Goal: Information Seeking & Learning: Learn about a topic

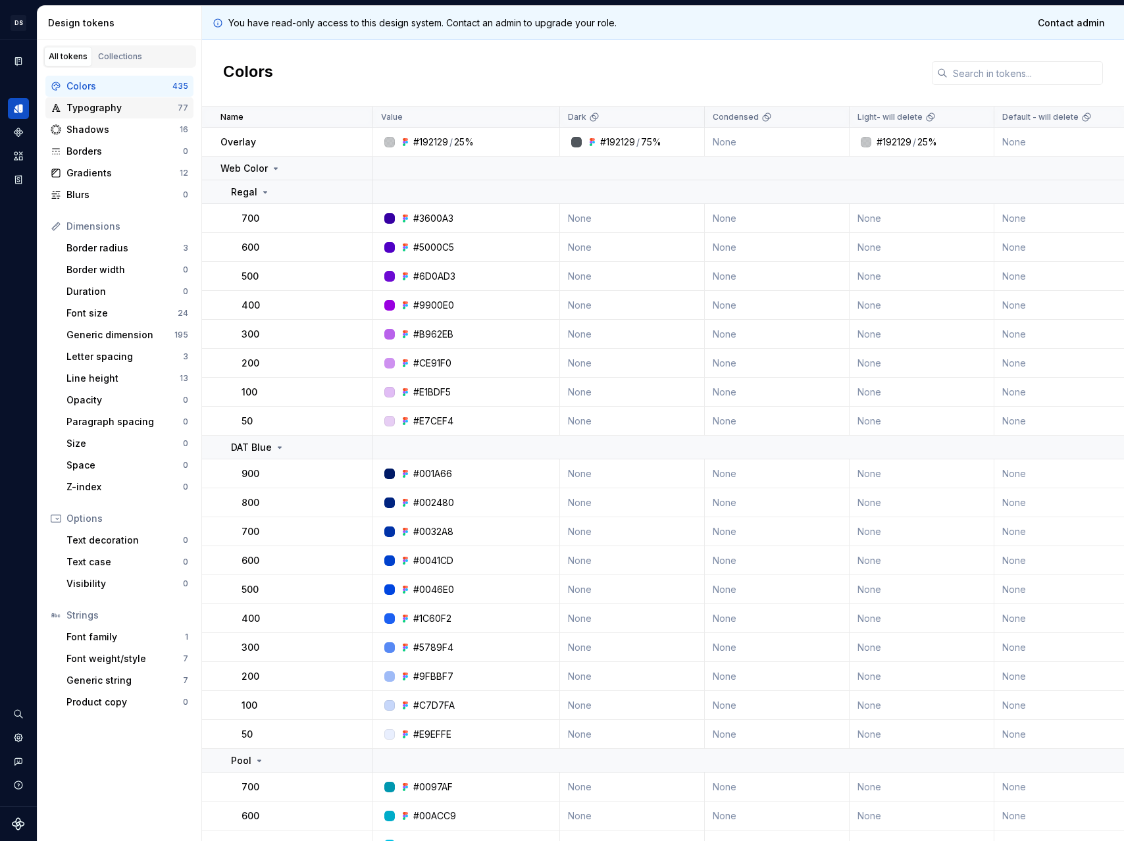
click at [105, 111] on div "Typography" at bounding box center [121, 107] width 111 height 13
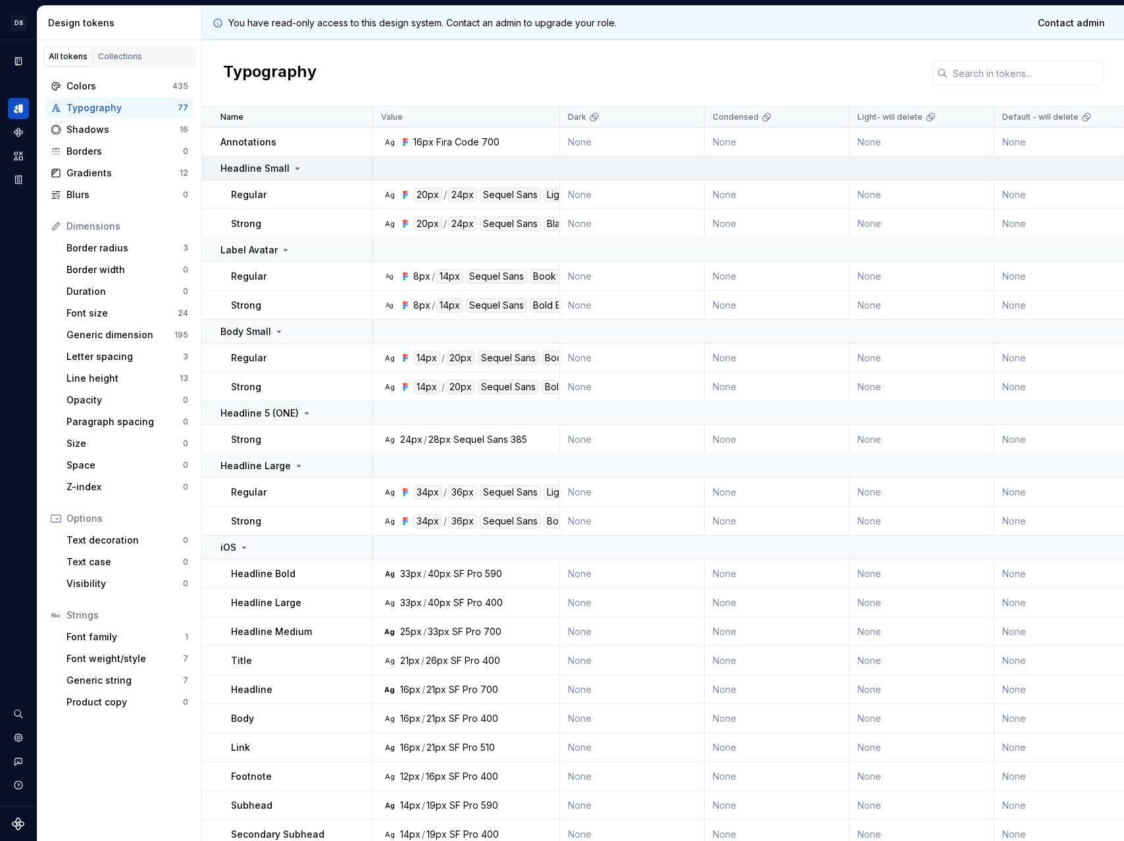
click at [297, 169] on icon at bounding box center [297, 168] width 11 height 11
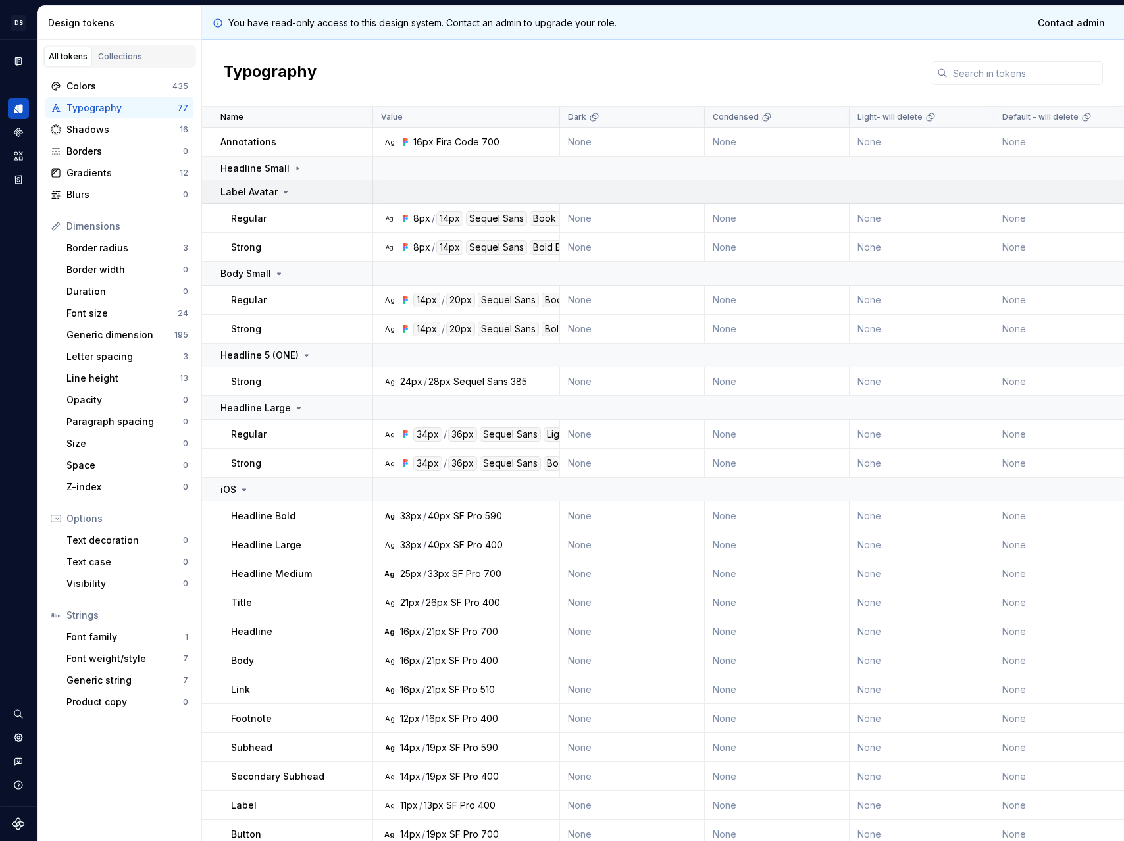
click at [257, 199] on td "Label Avatar" at bounding box center [287, 192] width 171 height 24
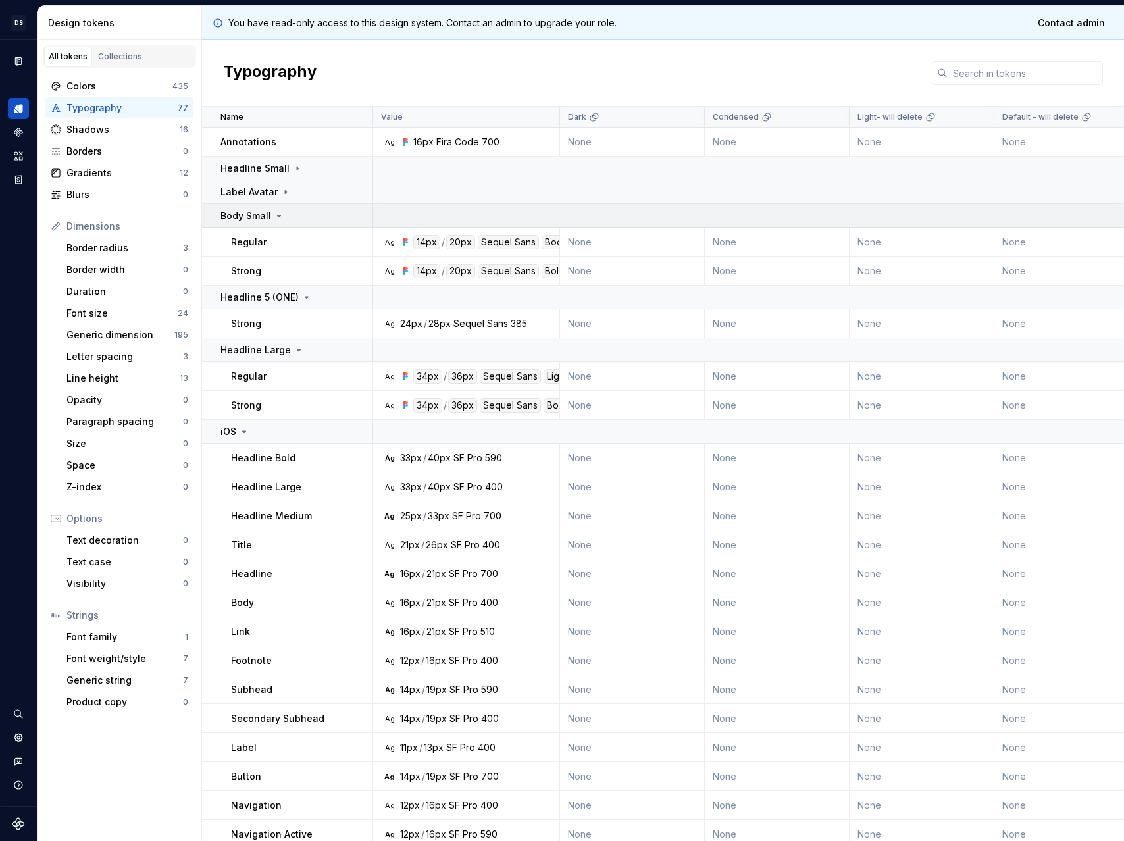
click at [259, 211] on p "Body Small" at bounding box center [246, 215] width 51 height 13
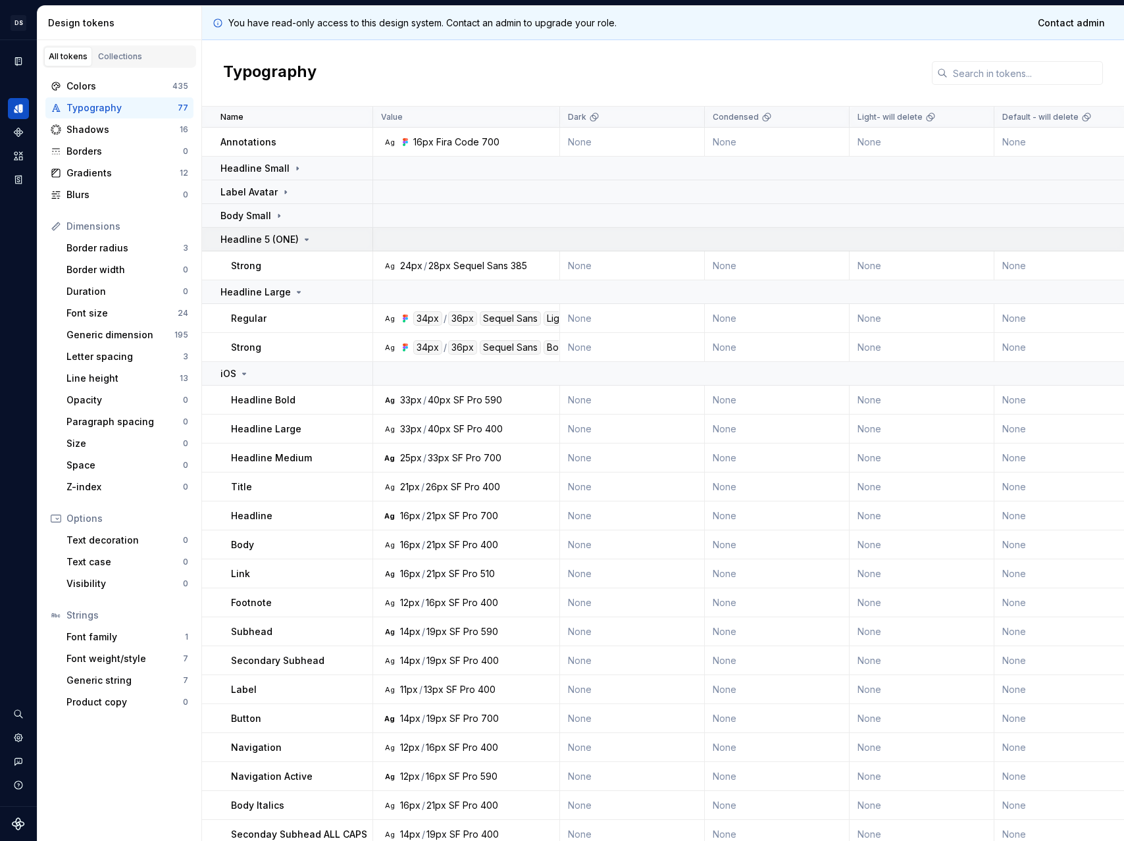
click at [261, 244] on p "Headline 5 (ONE)" at bounding box center [260, 239] width 78 height 13
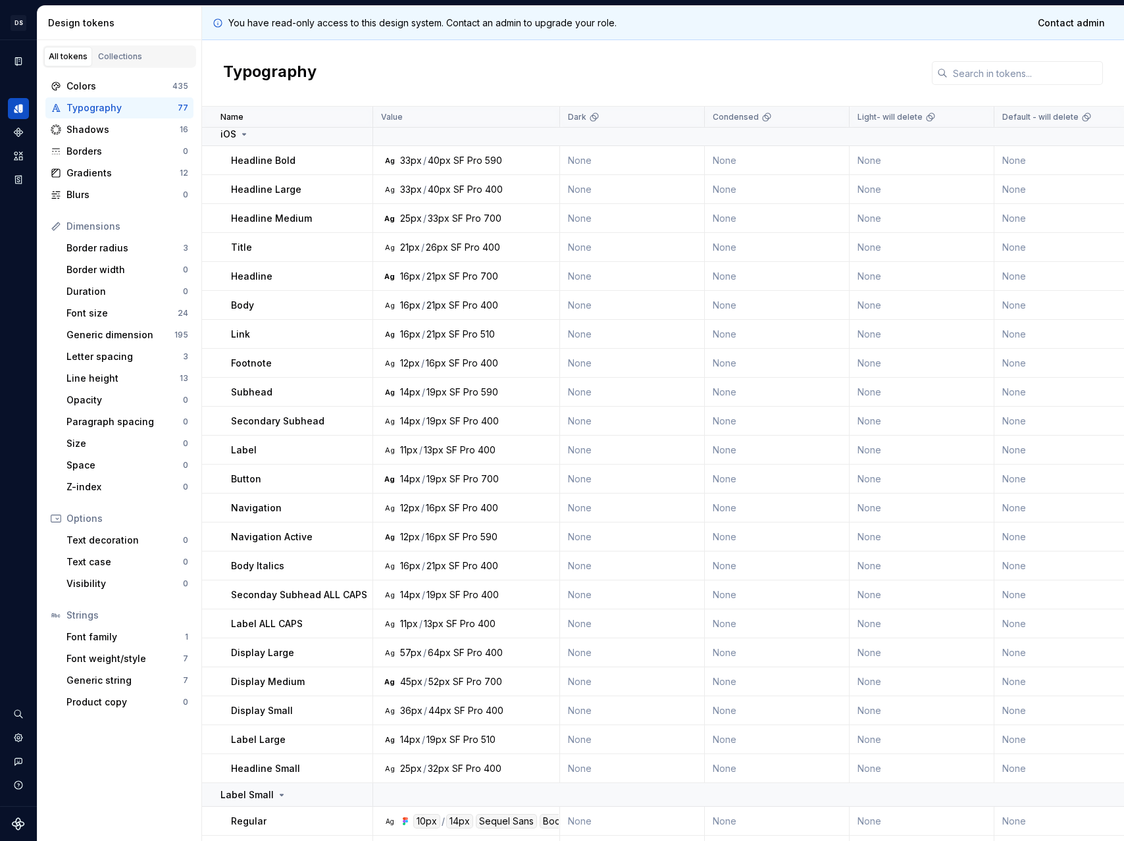
scroll to position [123, 0]
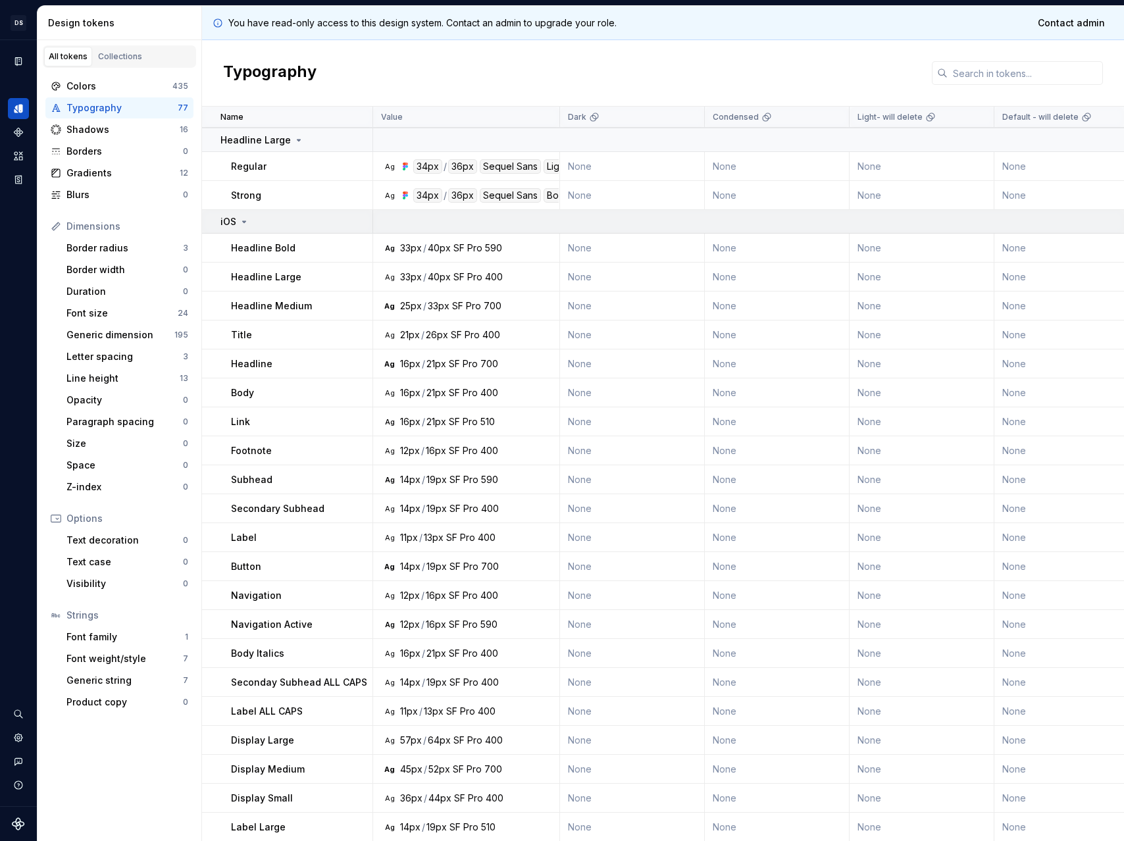
click at [244, 229] on td "iOS" at bounding box center [287, 222] width 171 height 24
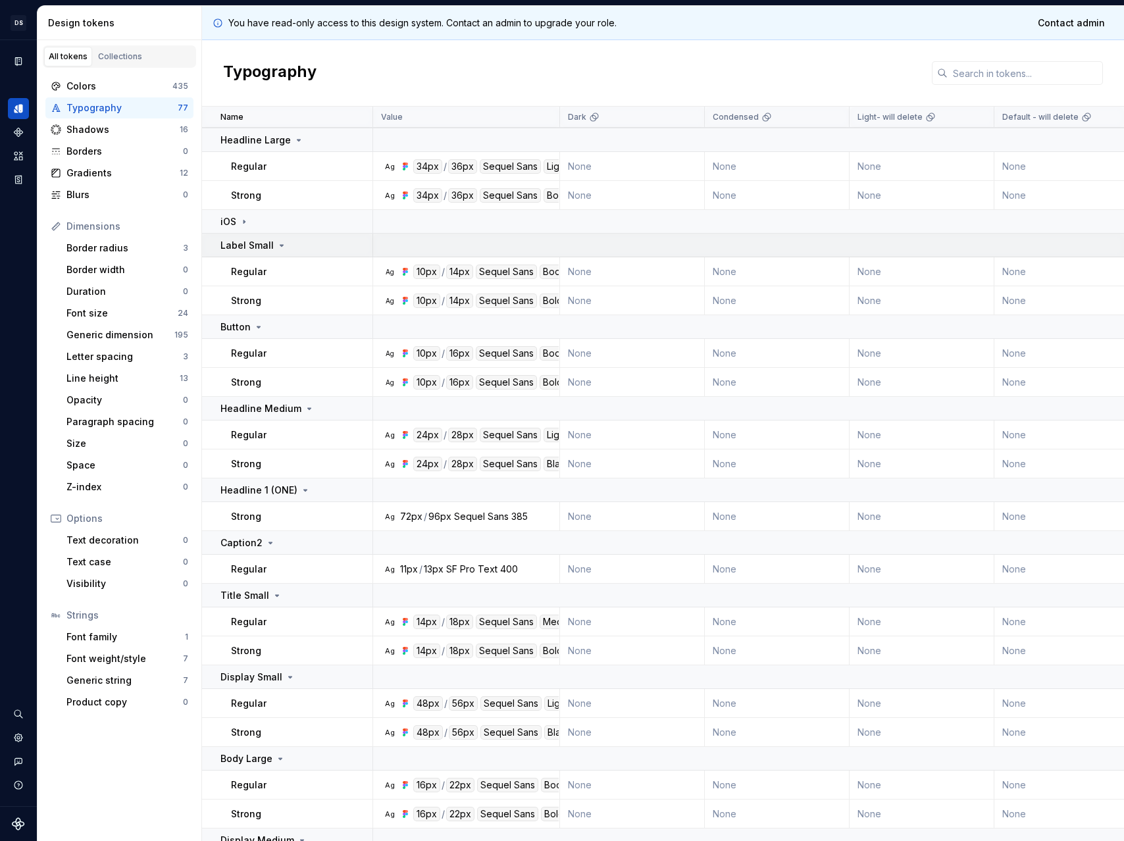
click at [243, 241] on p "Label Small" at bounding box center [247, 245] width 53 height 13
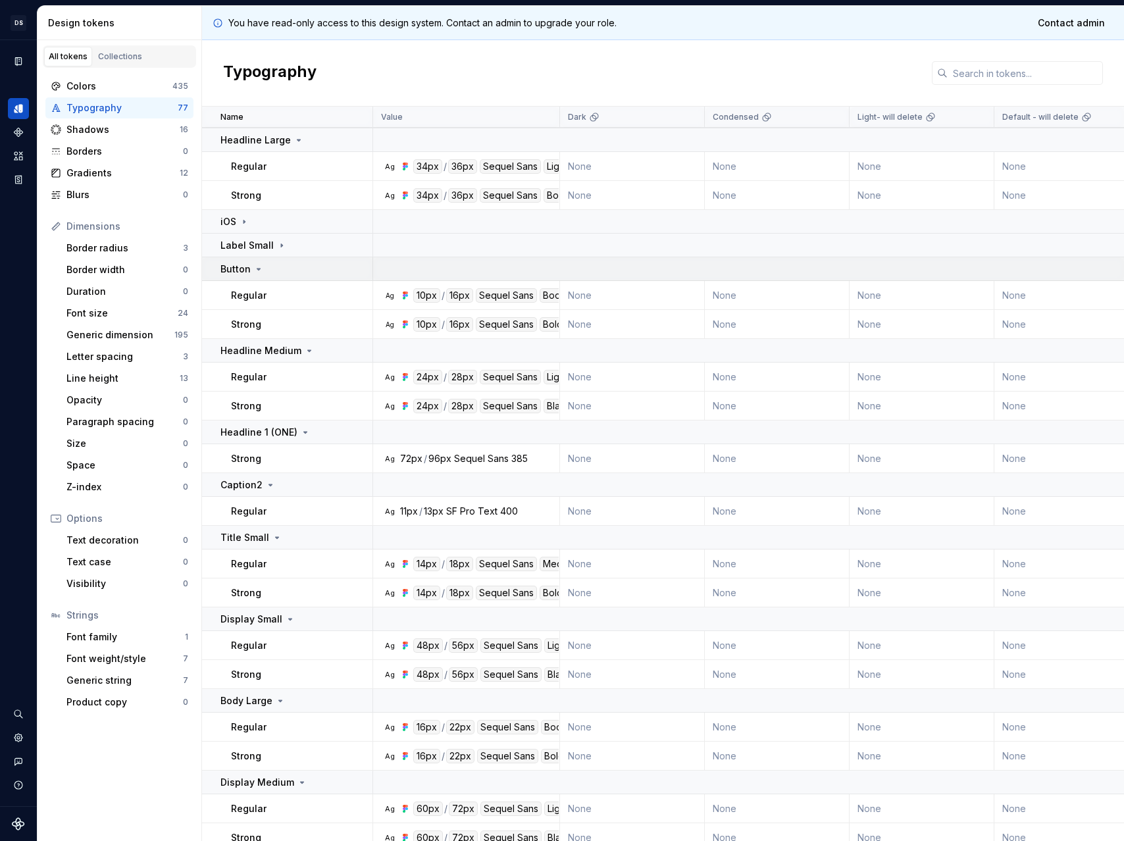
click at [247, 271] on p "Button" at bounding box center [236, 269] width 30 height 13
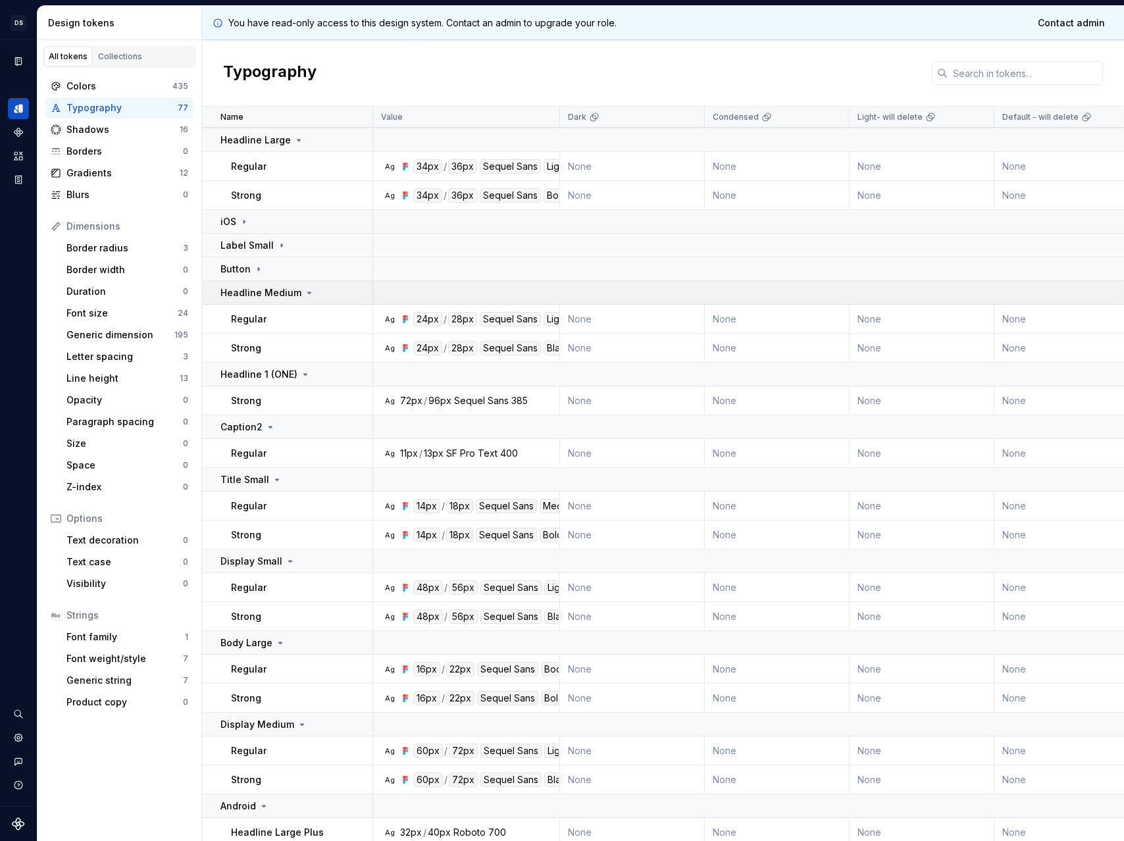
click at [253, 296] on p "Headline Medium" at bounding box center [261, 292] width 81 height 13
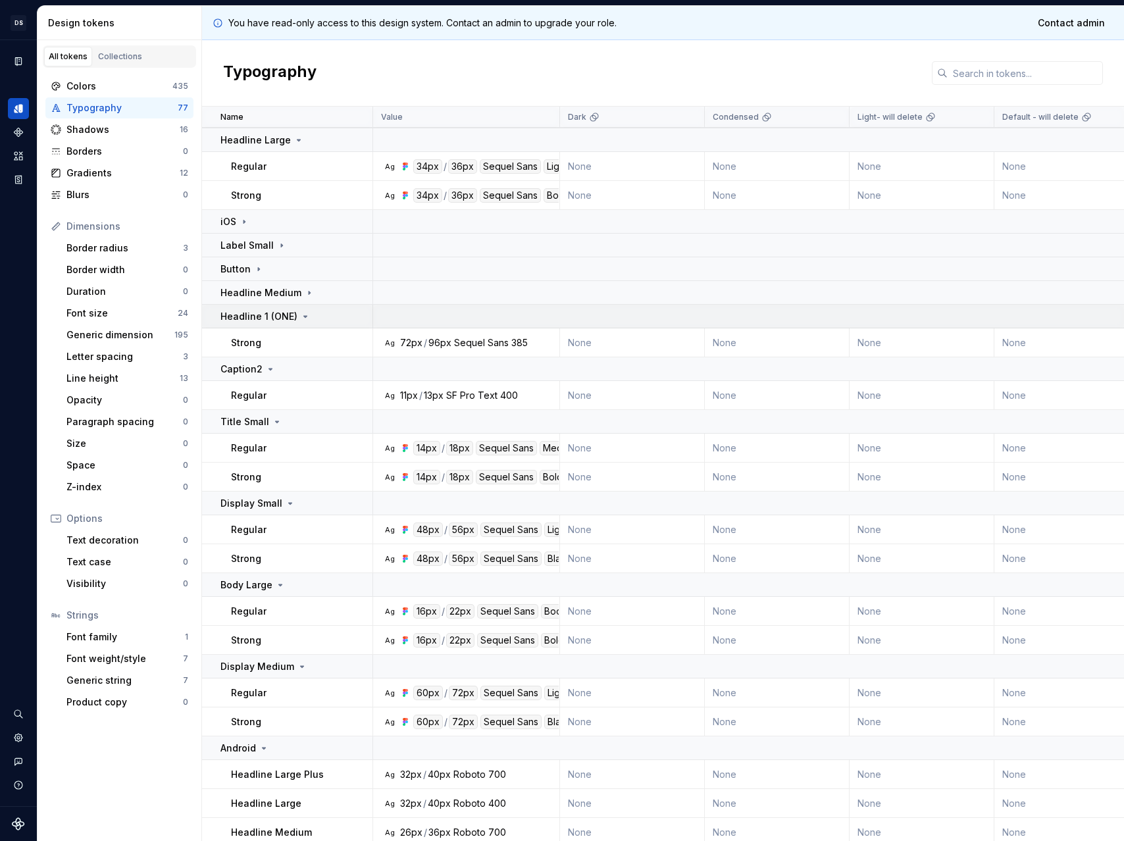
click at [253, 315] on p "Headline 1 (ONE)" at bounding box center [259, 316] width 77 height 13
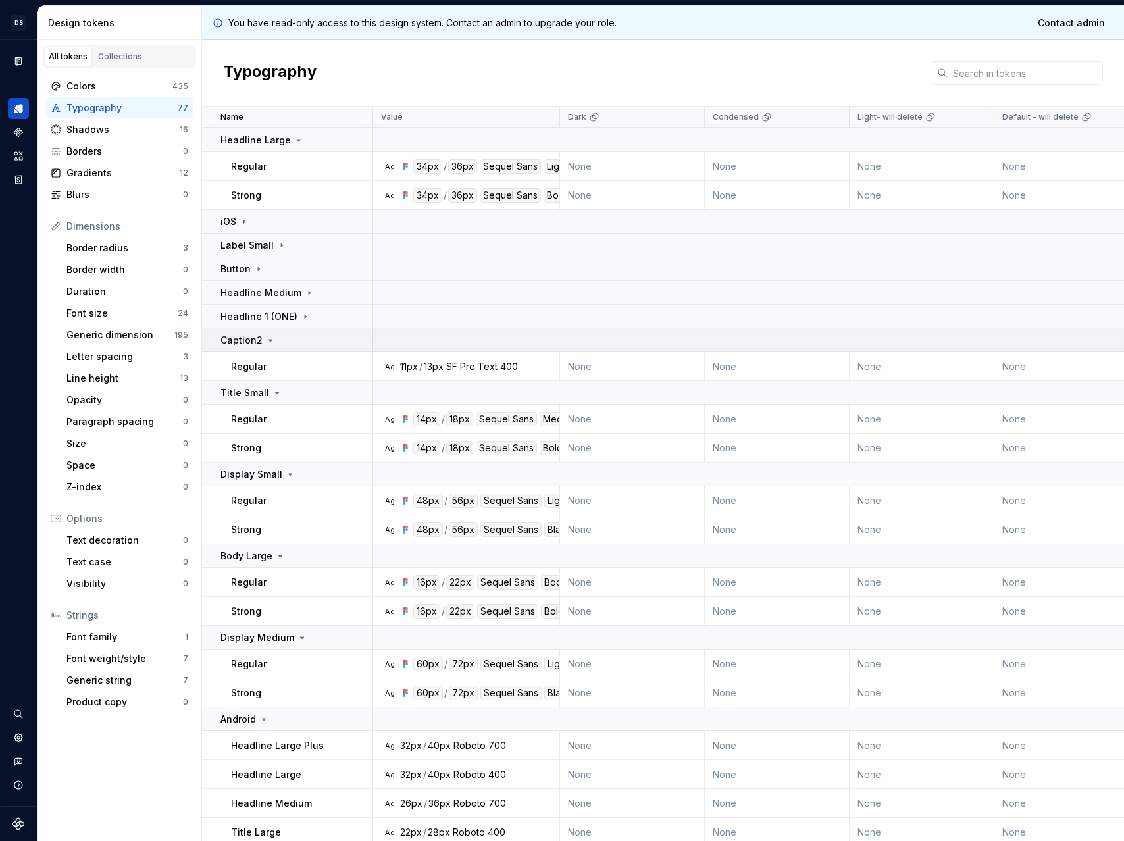
click at [253, 338] on p "Caption2" at bounding box center [242, 340] width 42 height 13
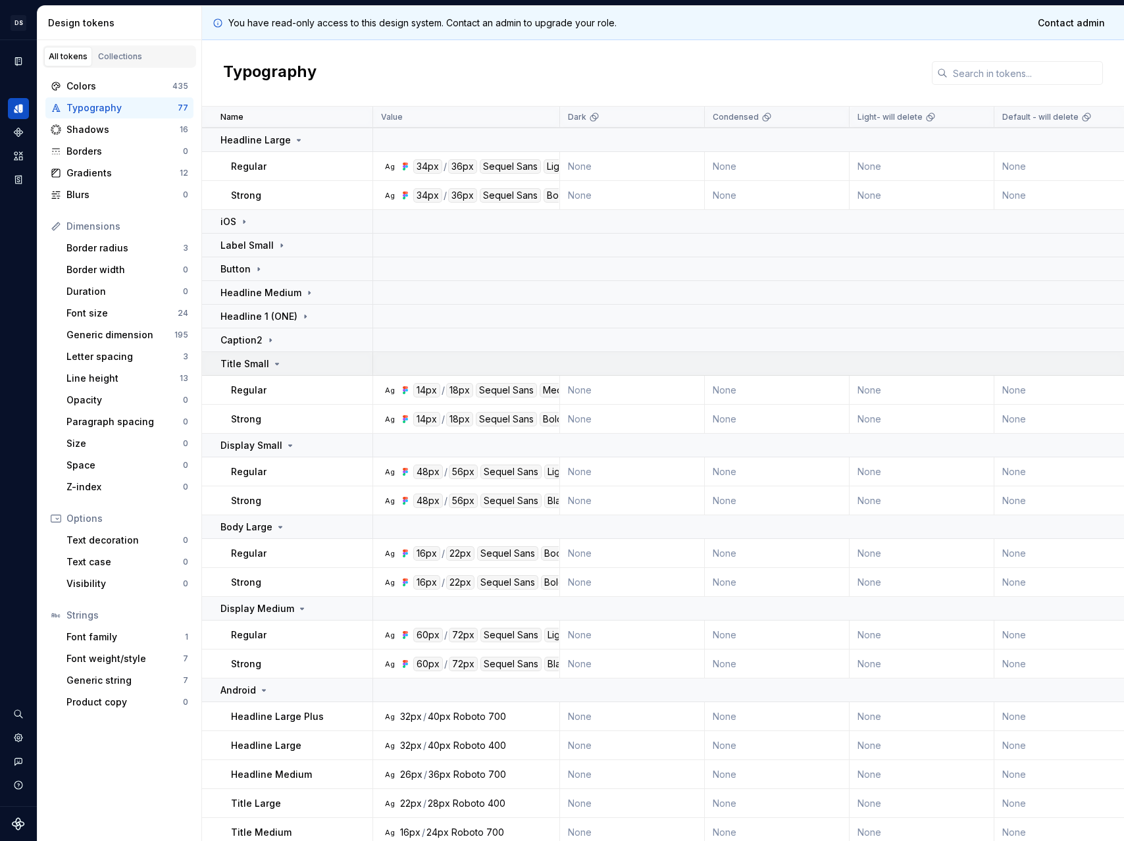
click at [253, 357] on p "Title Small" at bounding box center [245, 363] width 49 height 13
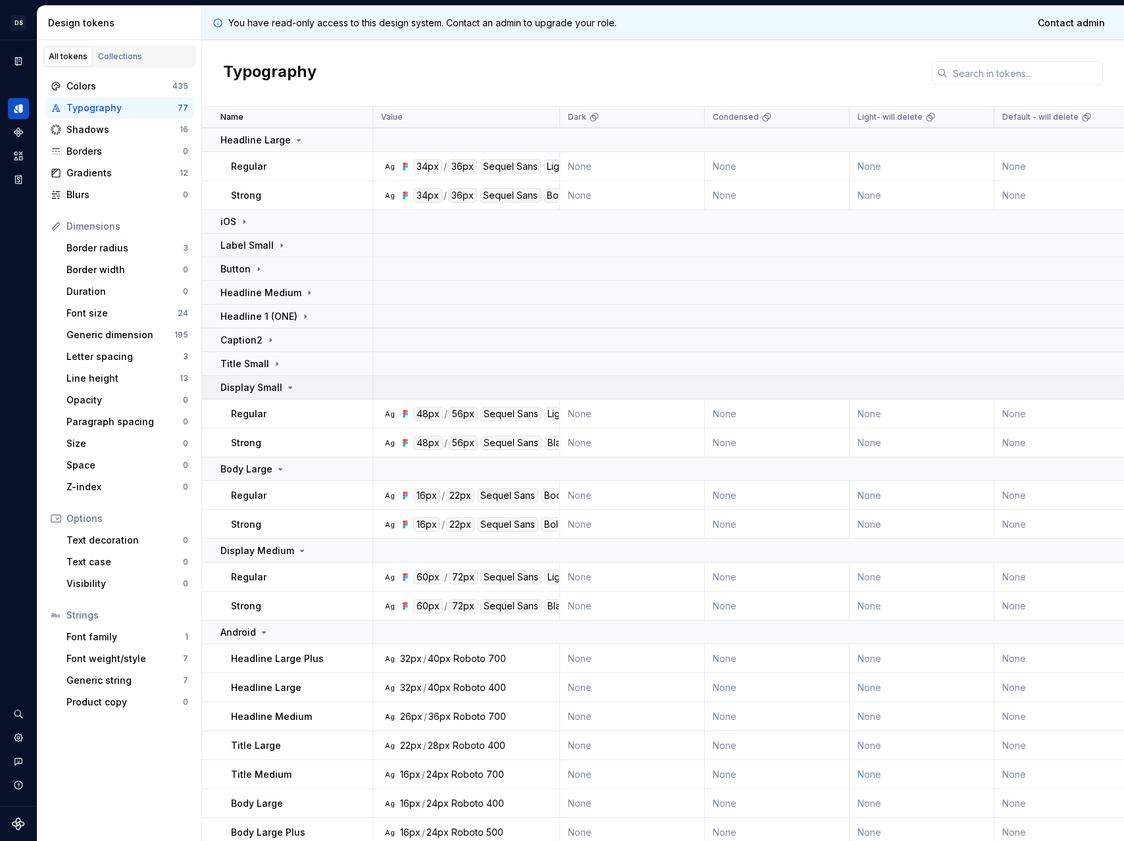
click at [255, 381] on p "Display Small" at bounding box center [252, 387] width 62 height 13
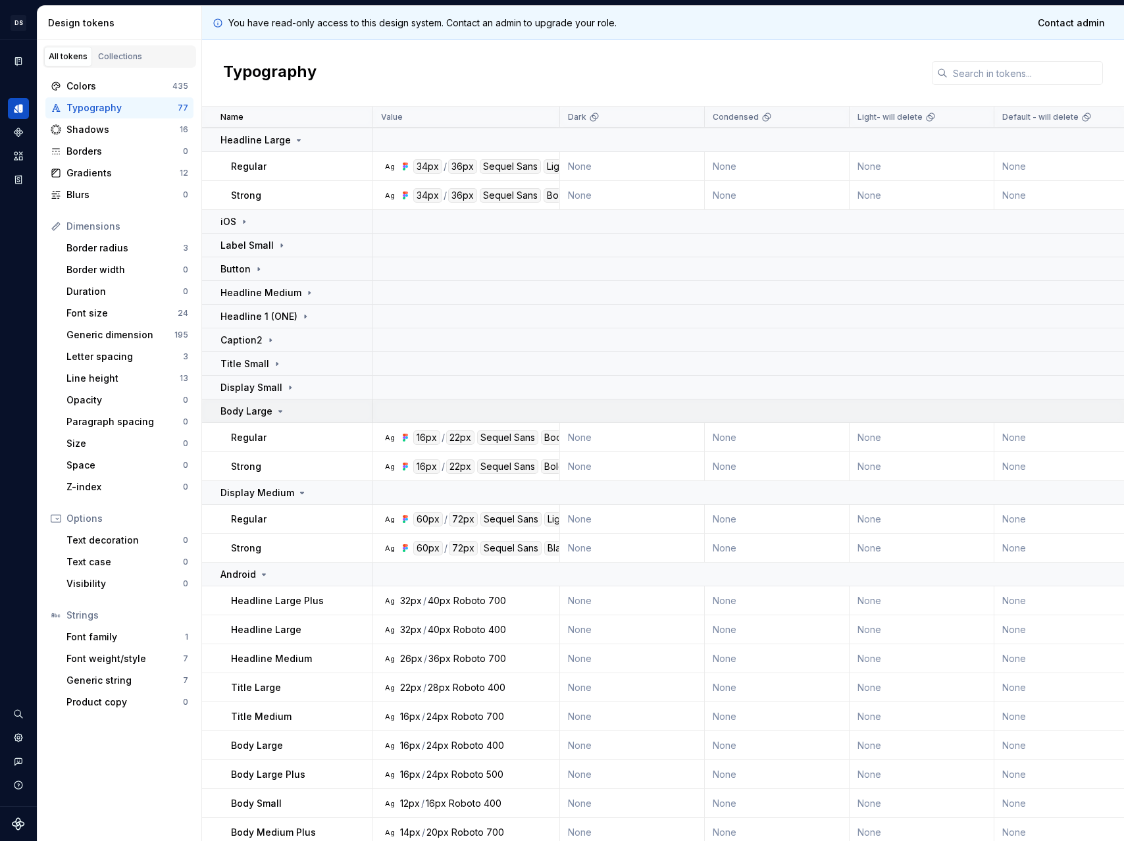
click at [259, 405] on p "Body Large" at bounding box center [247, 411] width 52 height 13
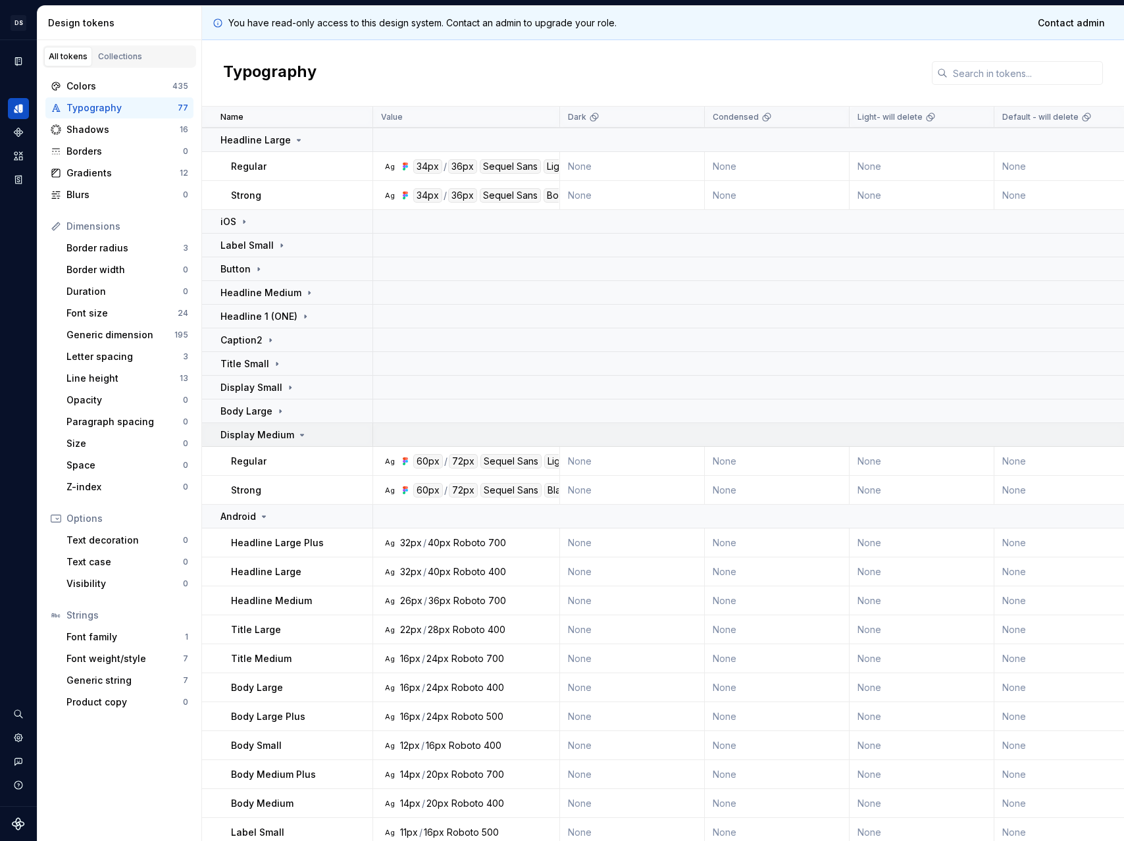
click at [269, 442] on td "Display Medium" at bounding box center [287, 435] width 171 height 24
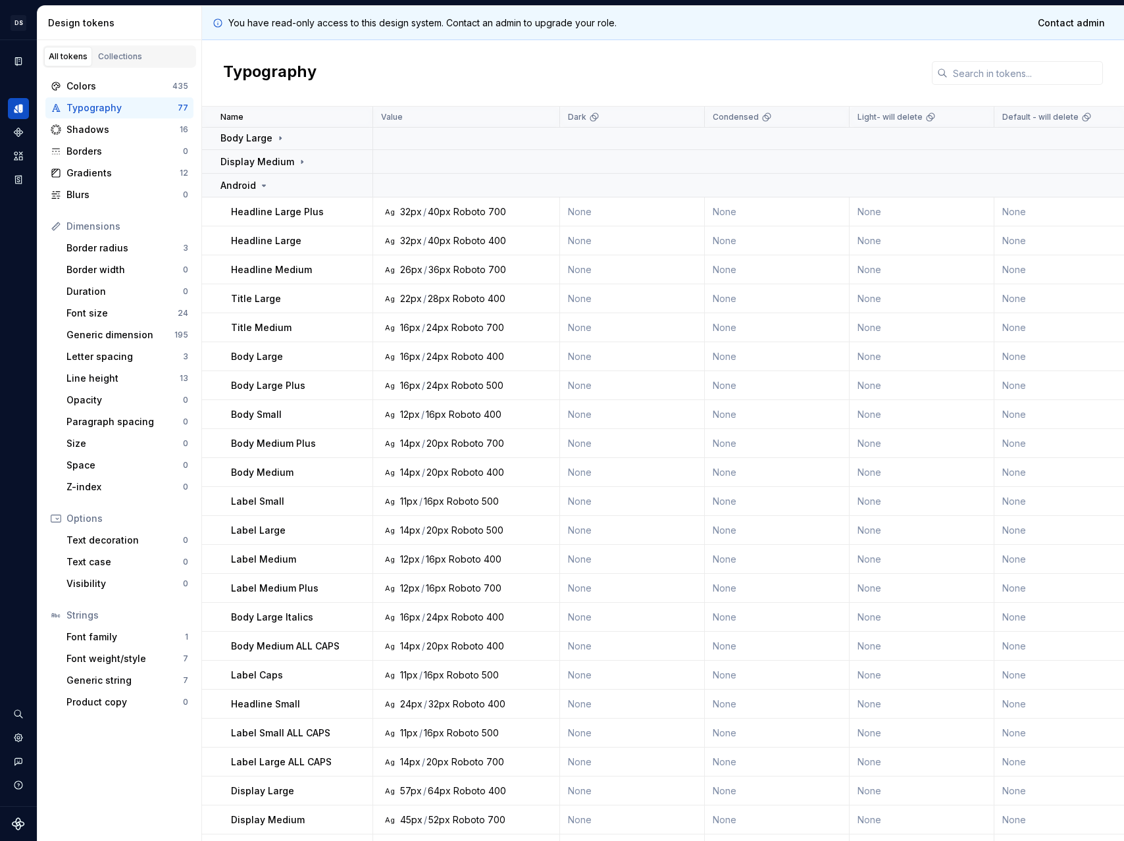
scroll to position [488, 0]
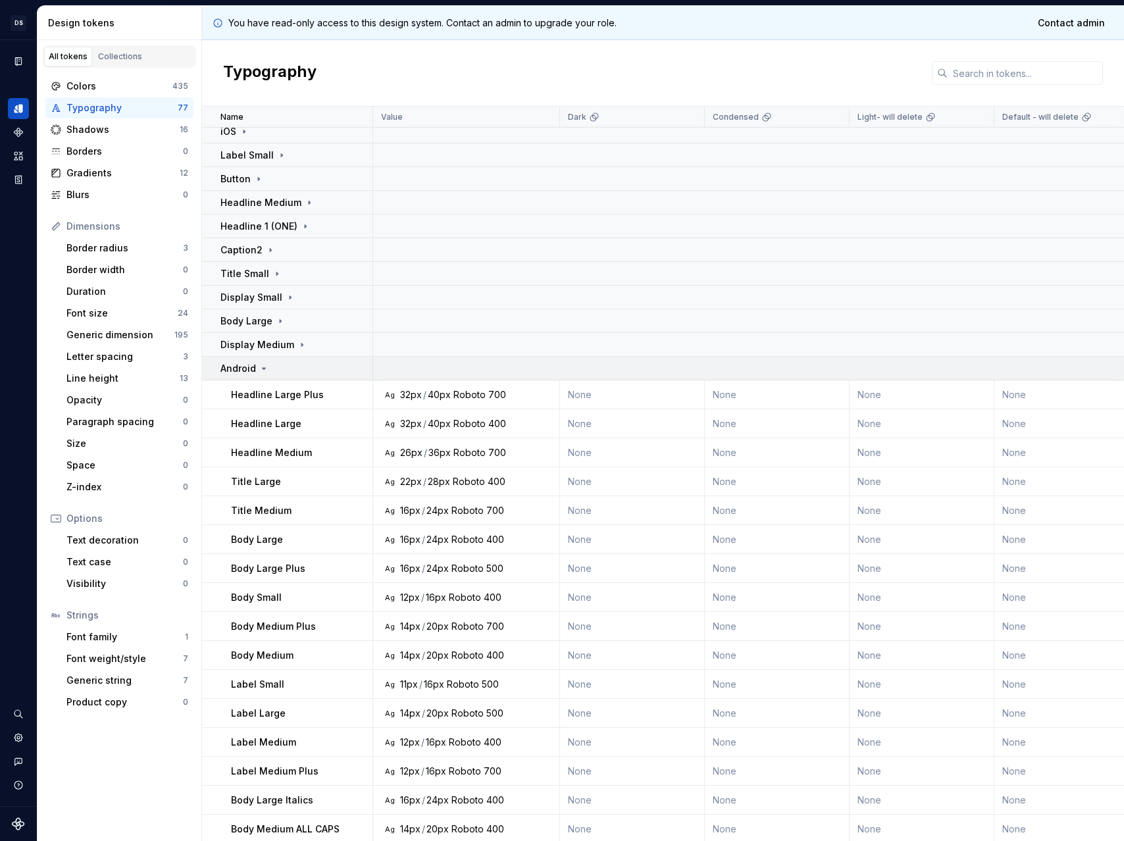
click at [249, 372] on p "Android" at bounding box center [239, 368] width 36 height 13
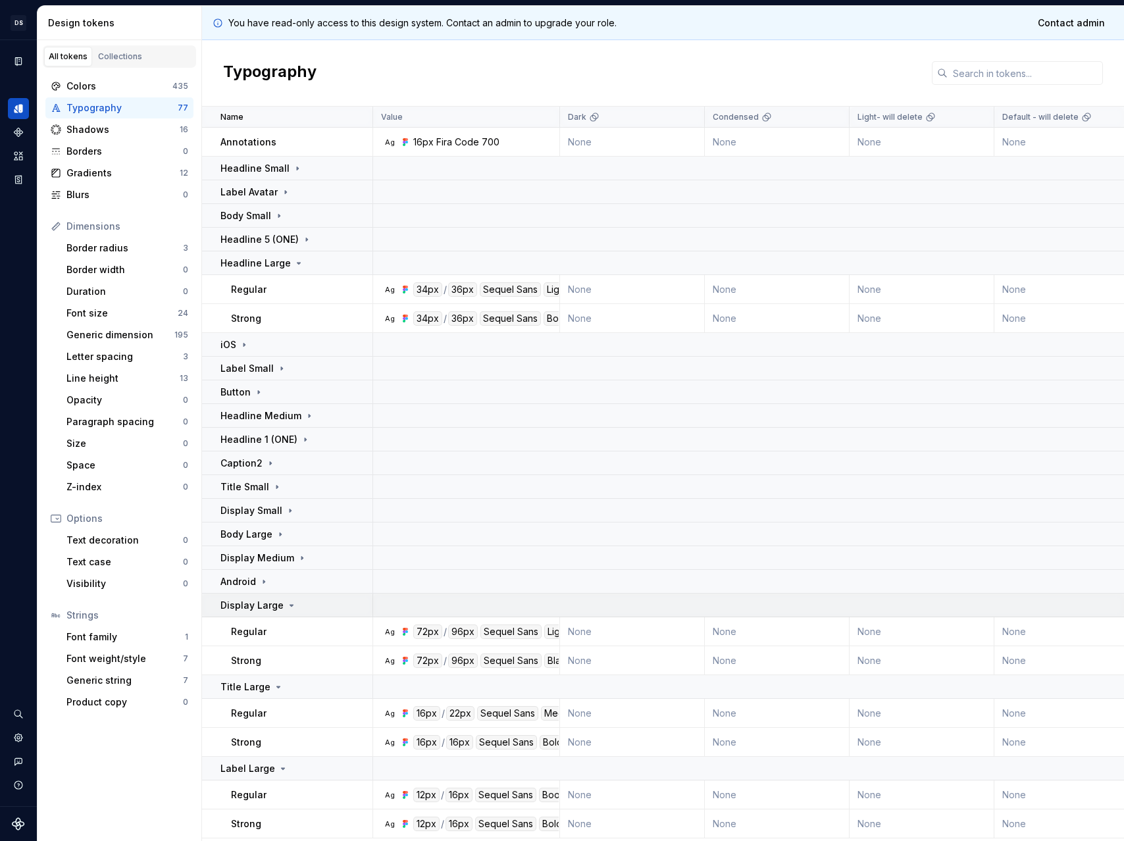
click at [263, 599] on p "Display Large" at bounding box center [252, 605] width 63 height 13
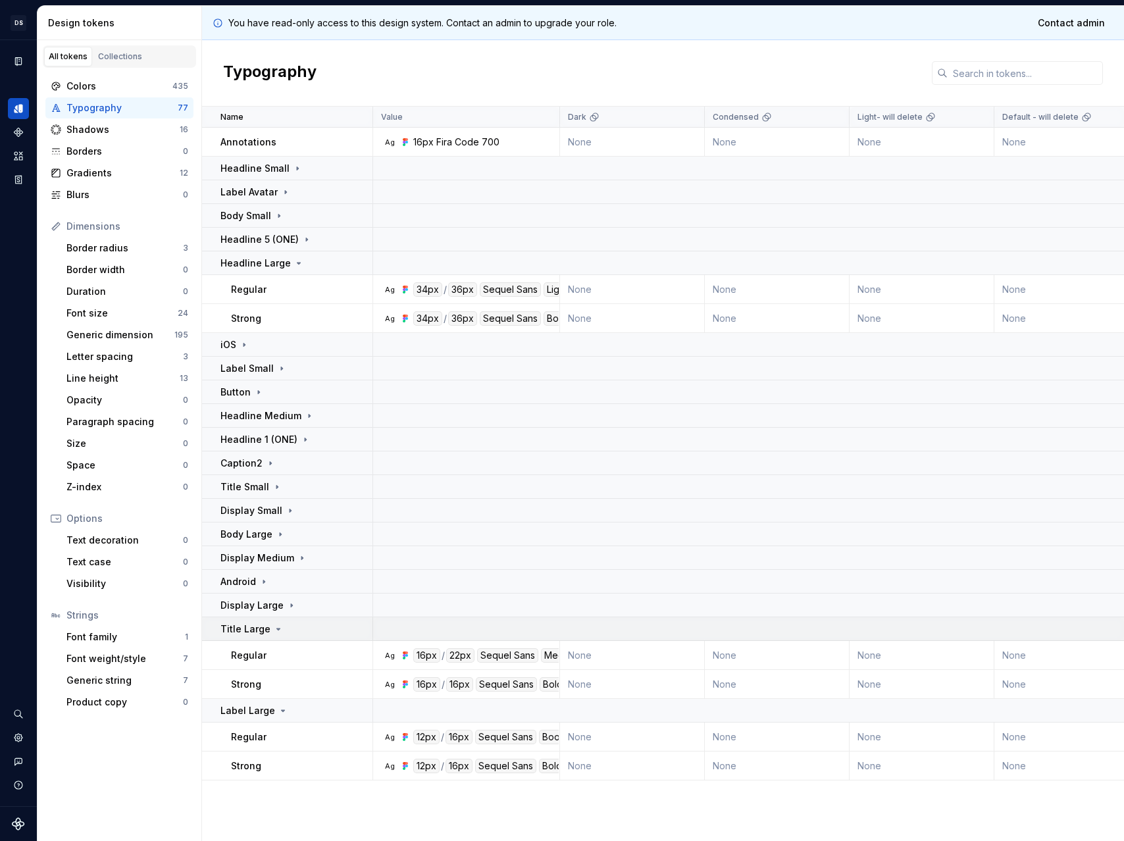
click at [266, 624] on p "Title Large" at bounding box center [246, 629] width 50 height 13
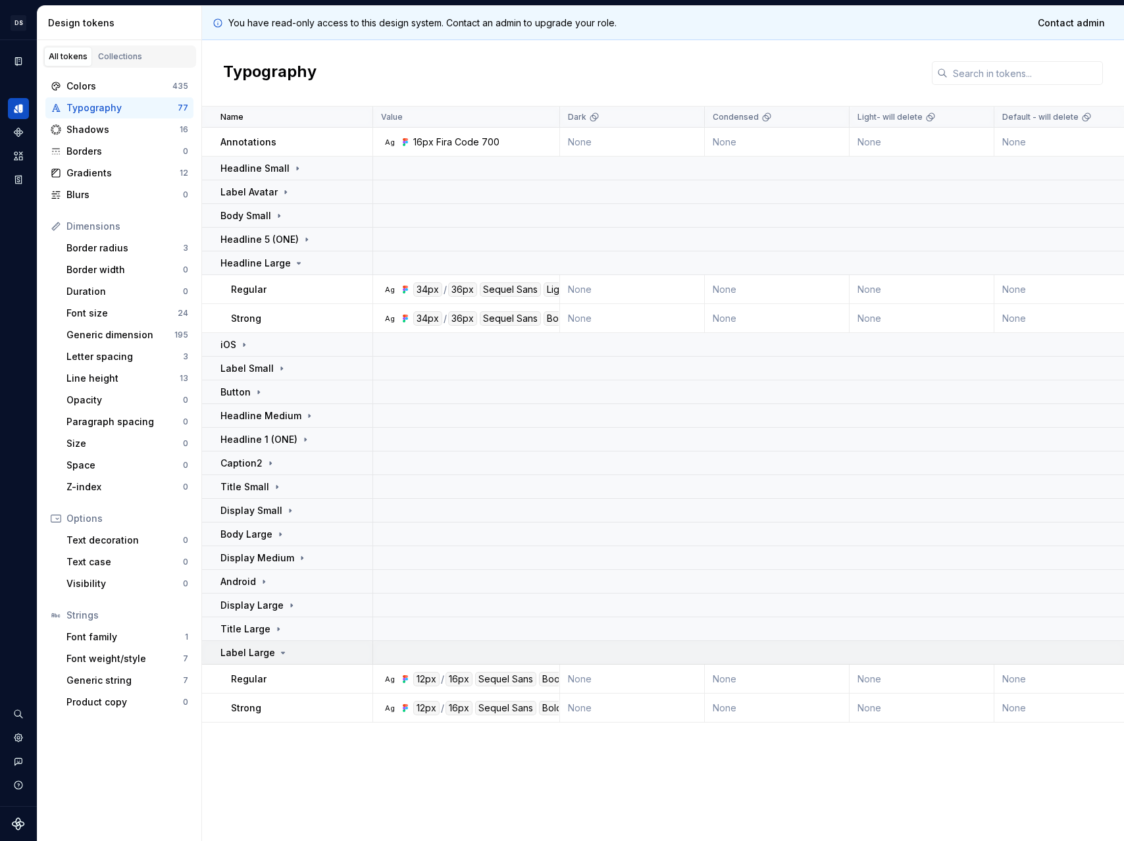
click at [265, 648] on p "Label Large" at bounding box center [248, 652] width 55 height 13
click at [255, 265] on p "Headline Large" at bounding box center [256, 263] width 70 height 13
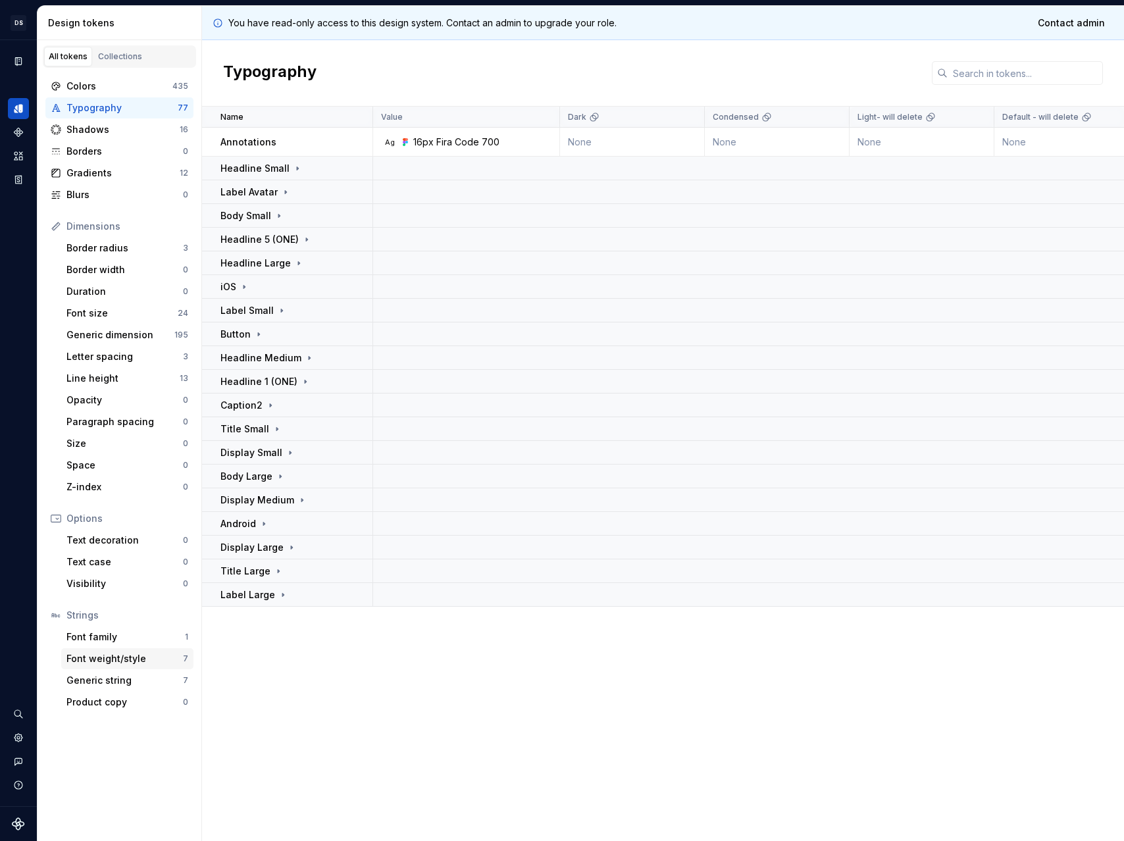
click at [132, 652] on div "Font weight/style" at bounding box center [124, 658] width 117 height 13
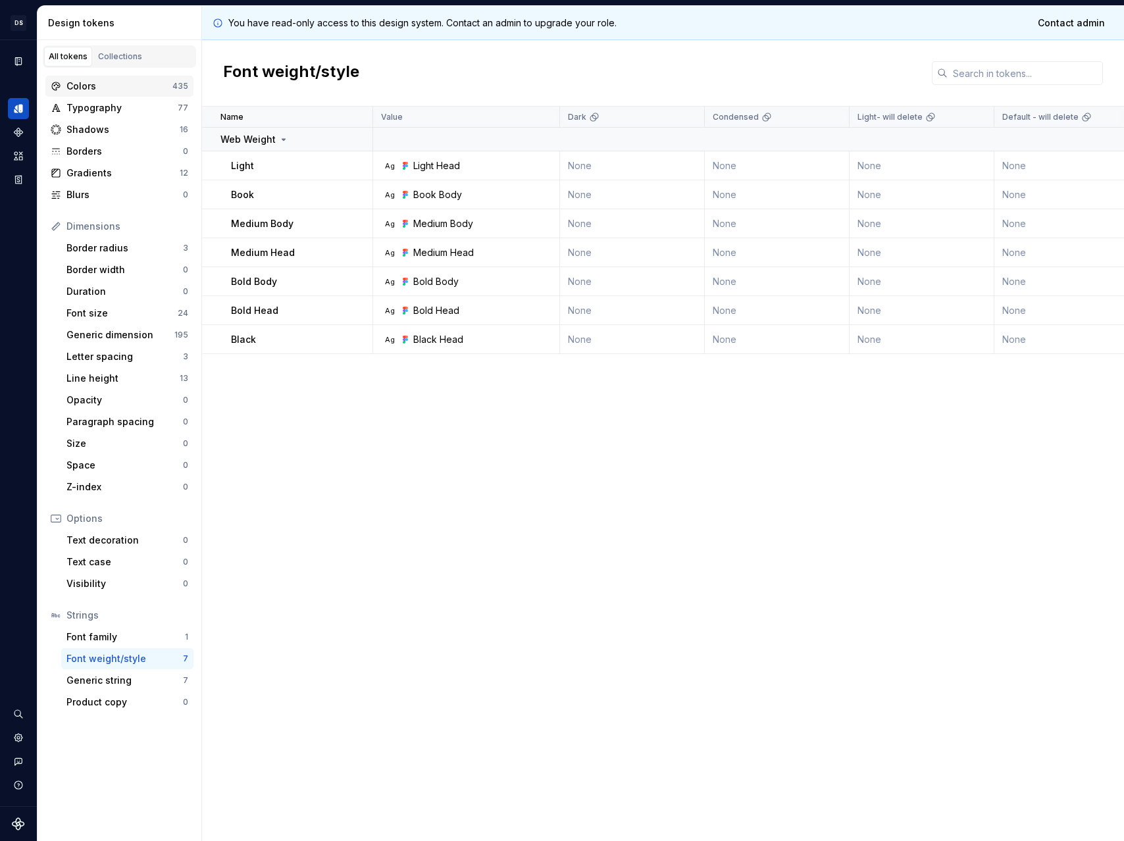
click at [94, 90] on div "Colors" at bounding box center [119, 86] width 106 height 13
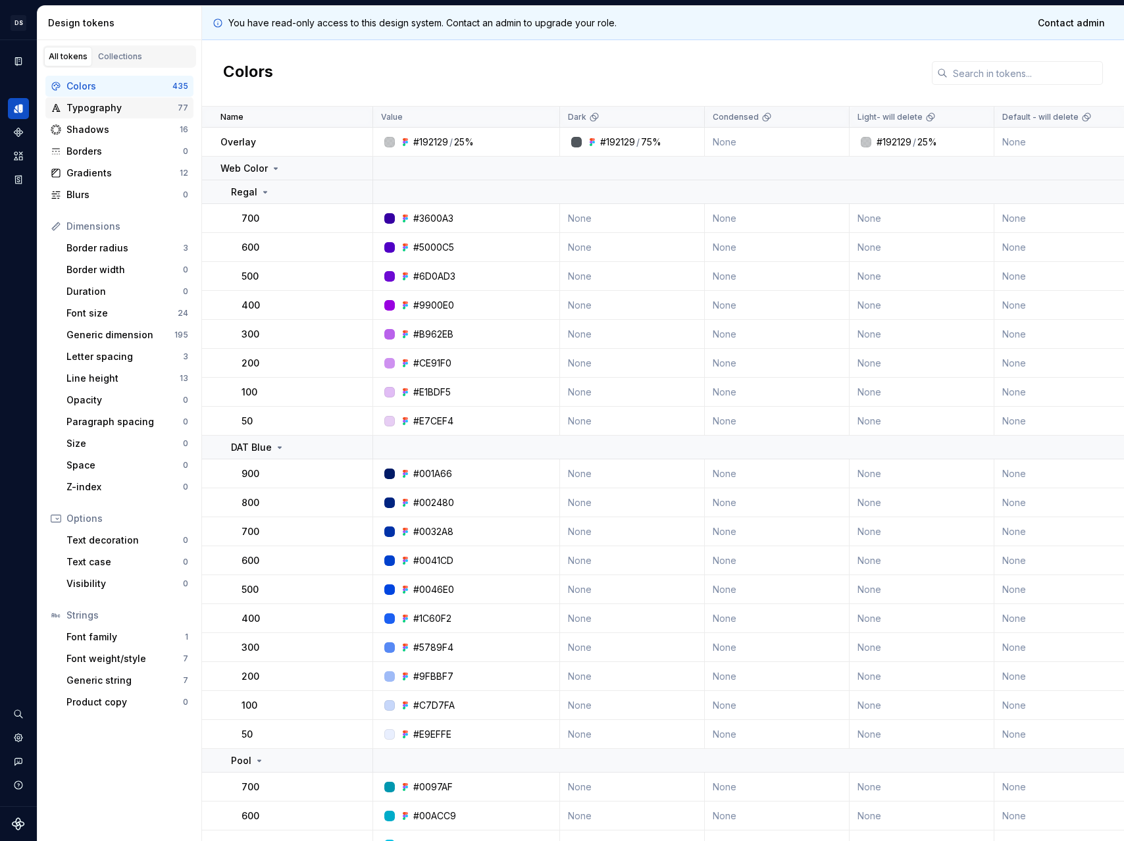
click at [99, 109] on div "Typography" at bounding box center [121, 107] width 111 height 13
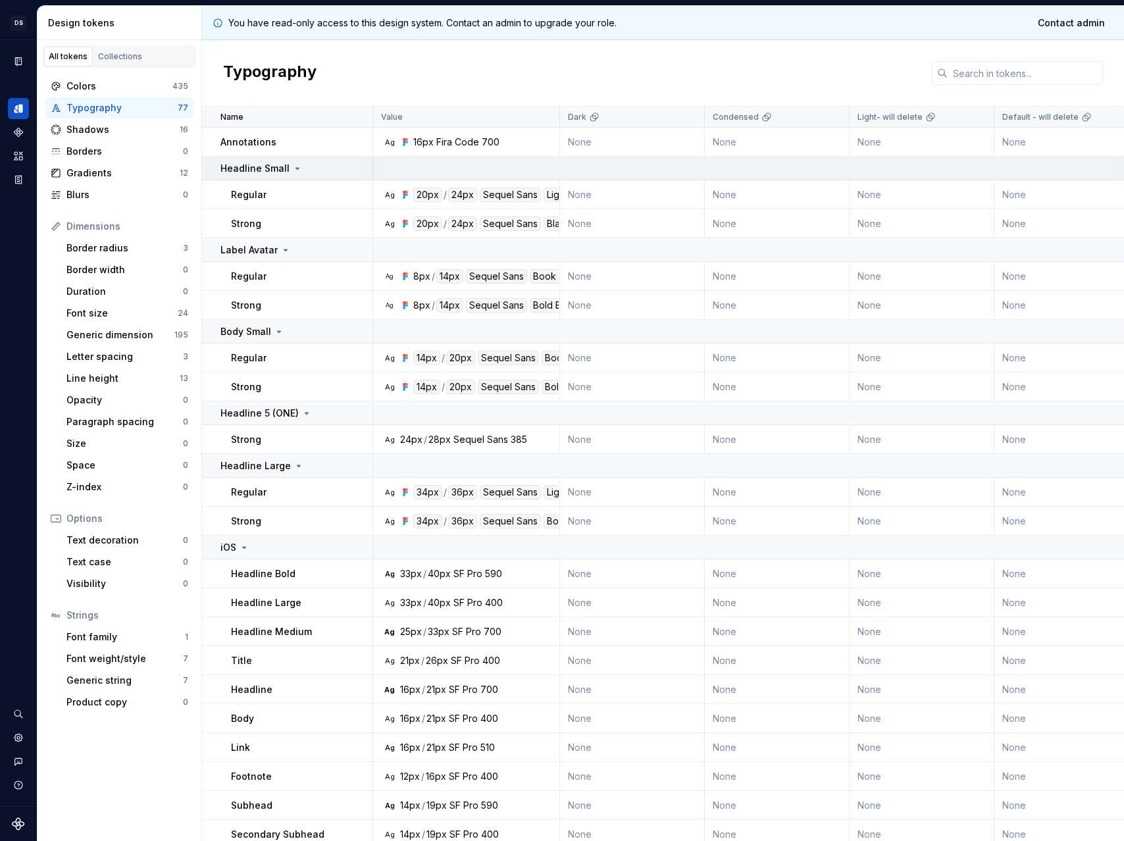
click at [270, 170] on p "Headline Small" at bounding box center [255, 168] width 69 height 13
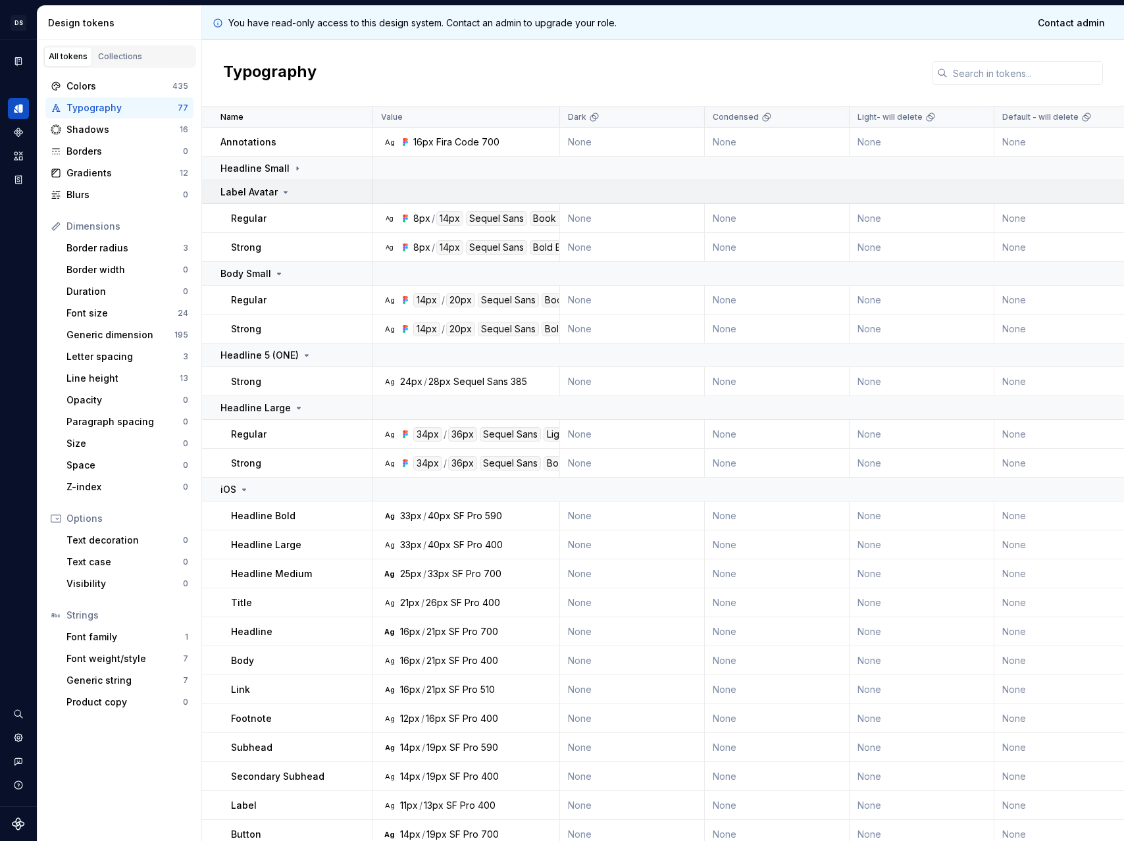
click at [252, 202] on td "Label Avatar" at bounding box center [287, 192] width 171 height 24
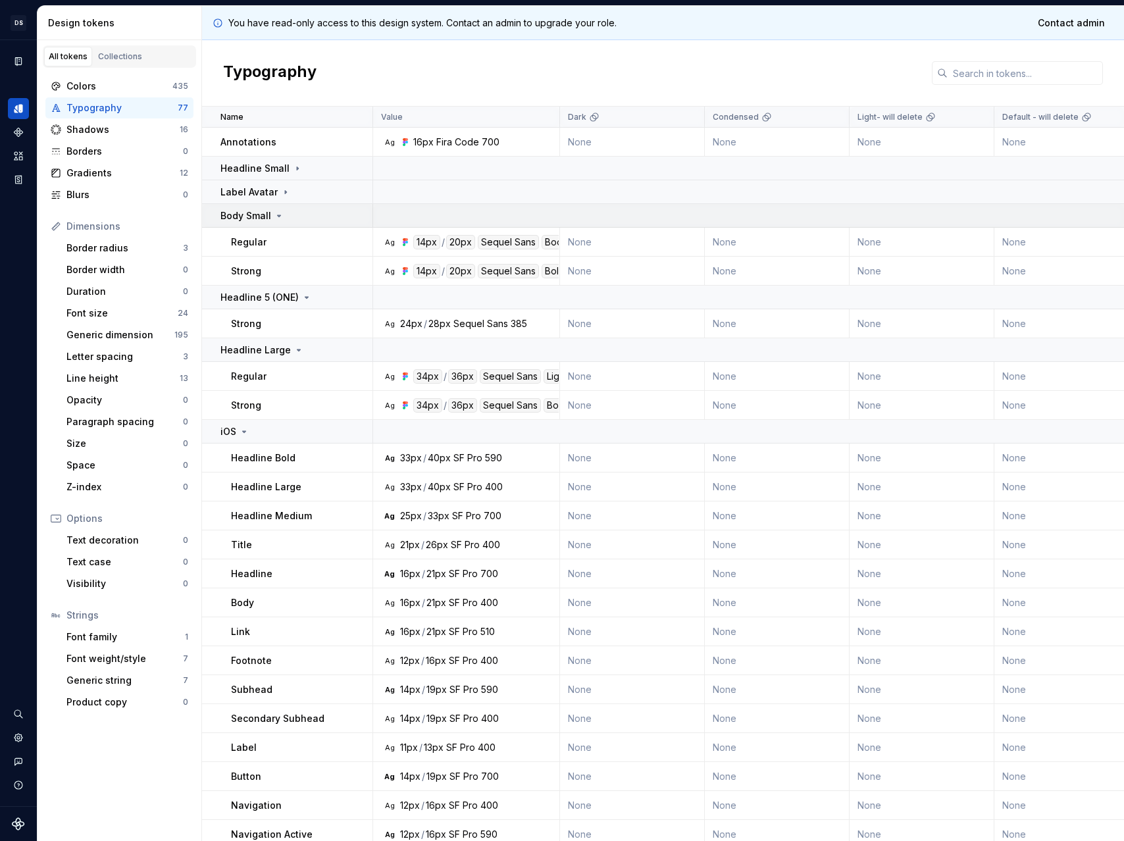
click at [263, 219] on p "Body Small" at bounding box center [246, 215] width 51 height 13
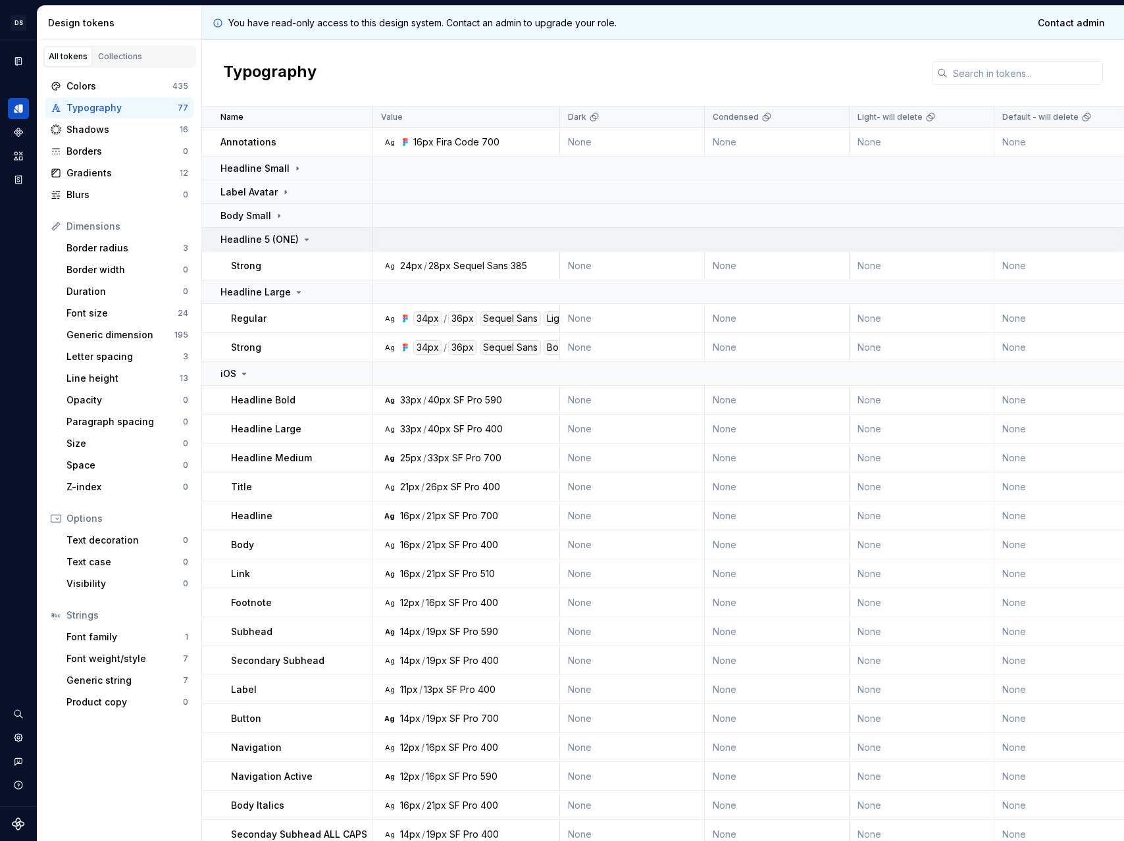
click at [266, 234] on p "Headline 5 (ONE)" at bounding box center [260, 239] width 78 height 13
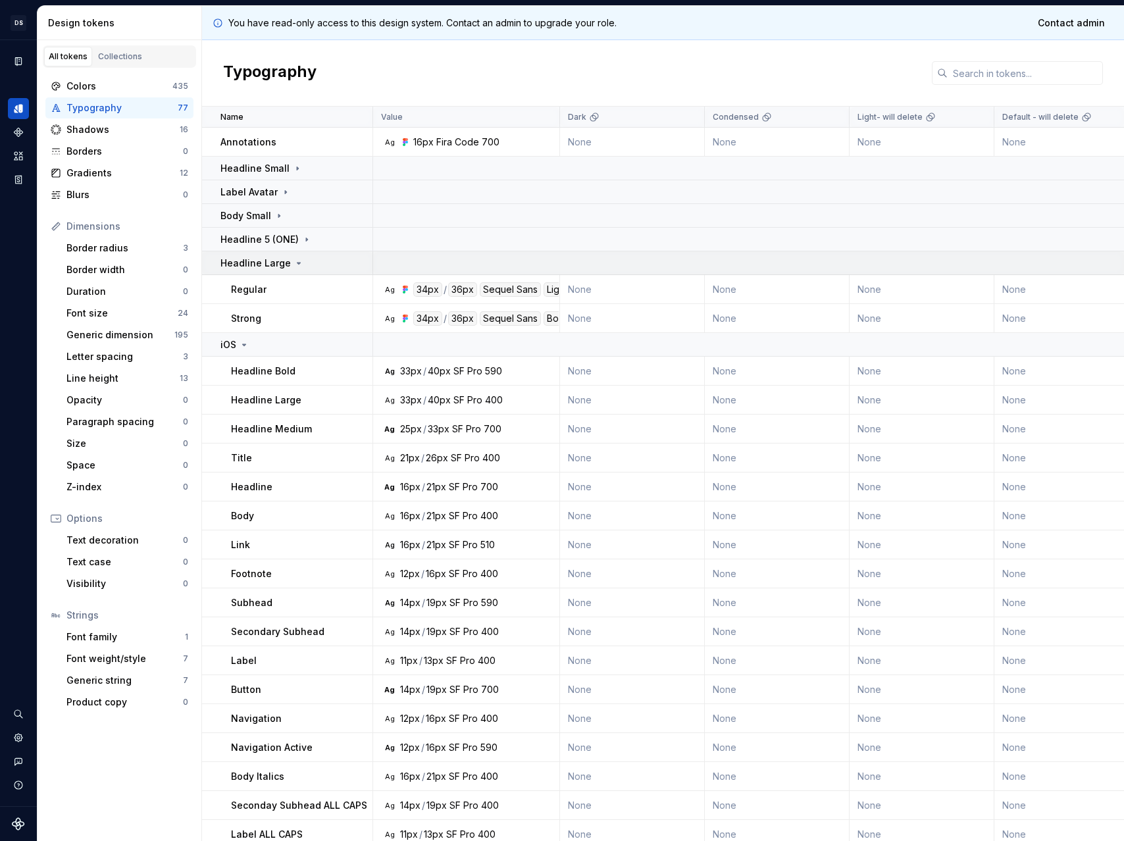
click at [266, 261] on p "Headline Large" at bounding box center [256, 263] width 70 height 13
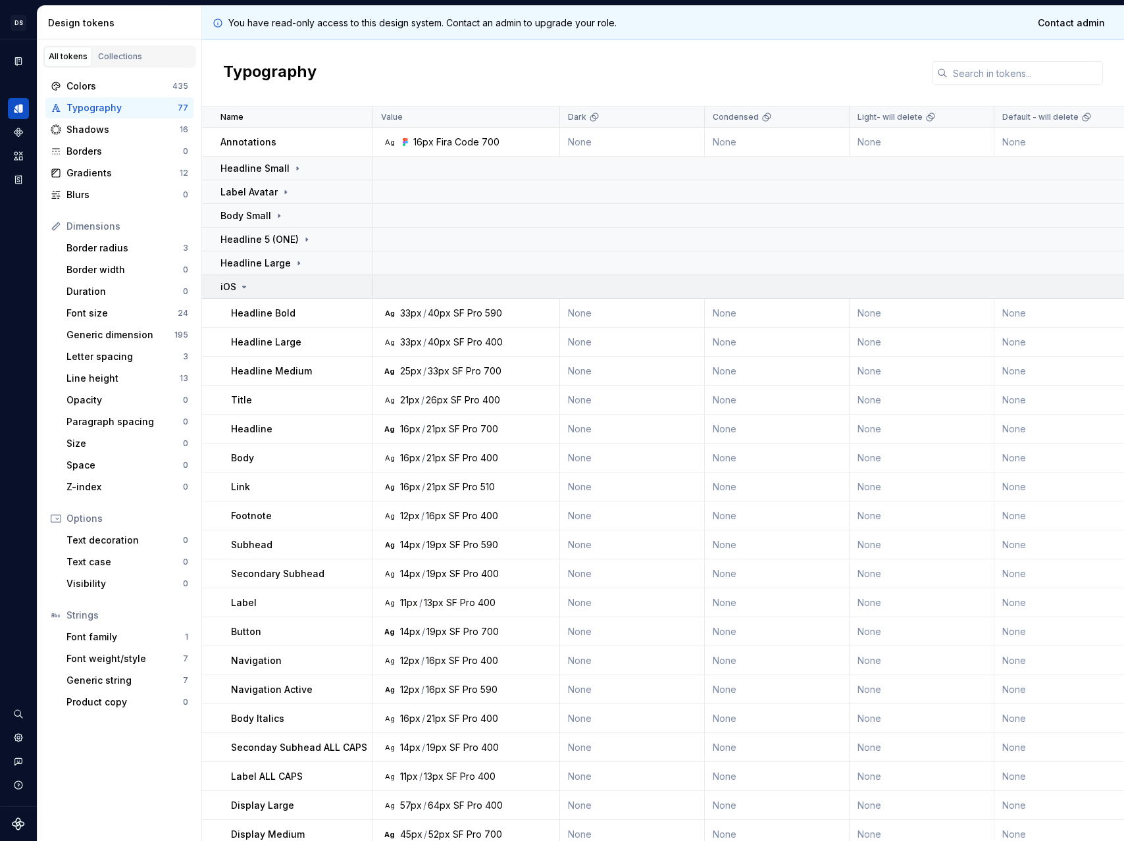
click at [264, 284] on div "iOS" at bounding box center [296, 286] width 151 height 13
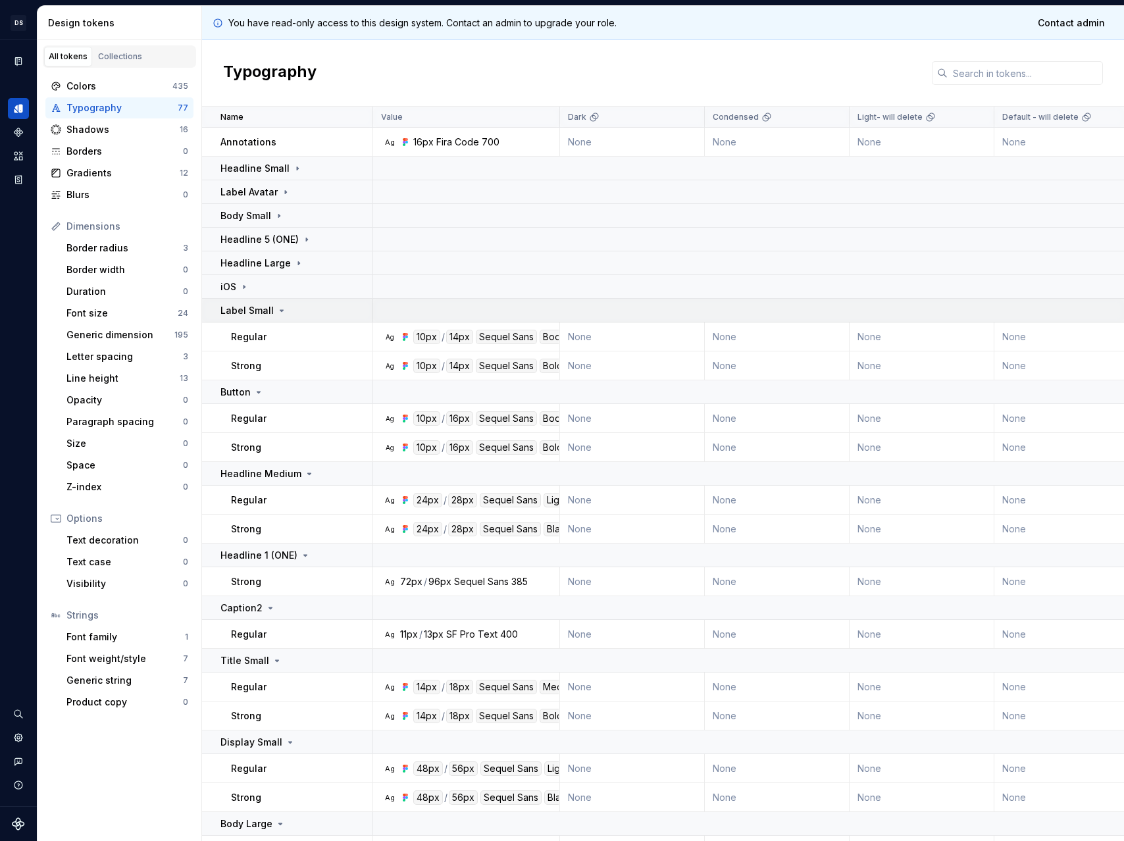
click at [262, 302] on td "Label Small" at bounding box center [287, 311] width 171 height 24
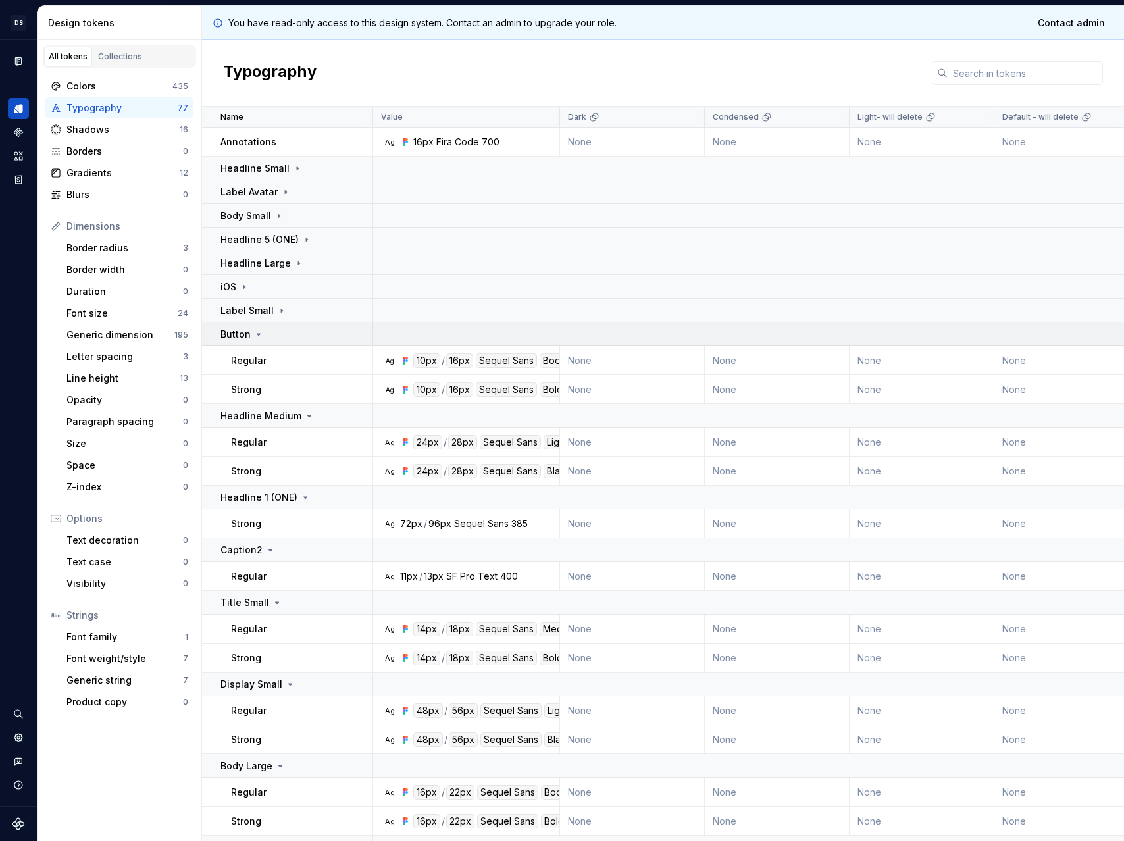
click at [262, 328] on div "Button" at bounding box center [242, 334] width 43 height 13
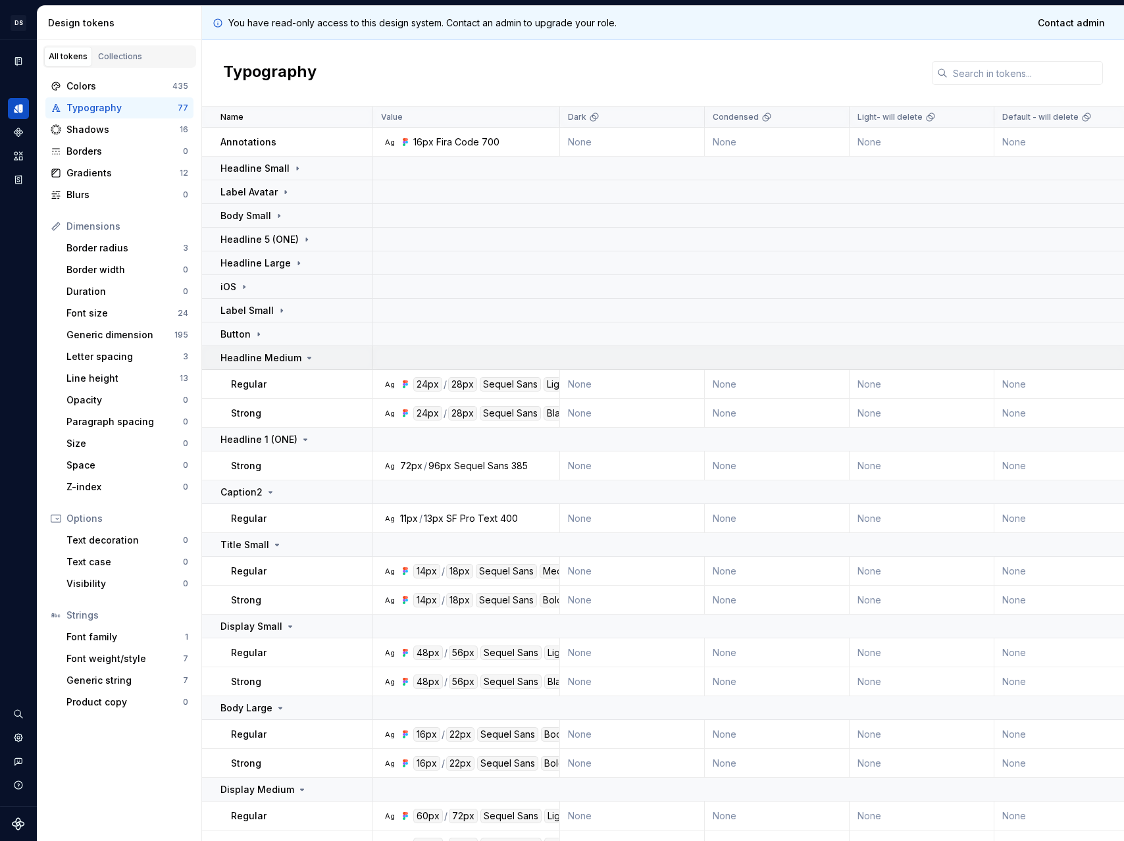
click at [261, 357] on p "Headline Medium" at bounding box center [261, 357] width 81 height 13
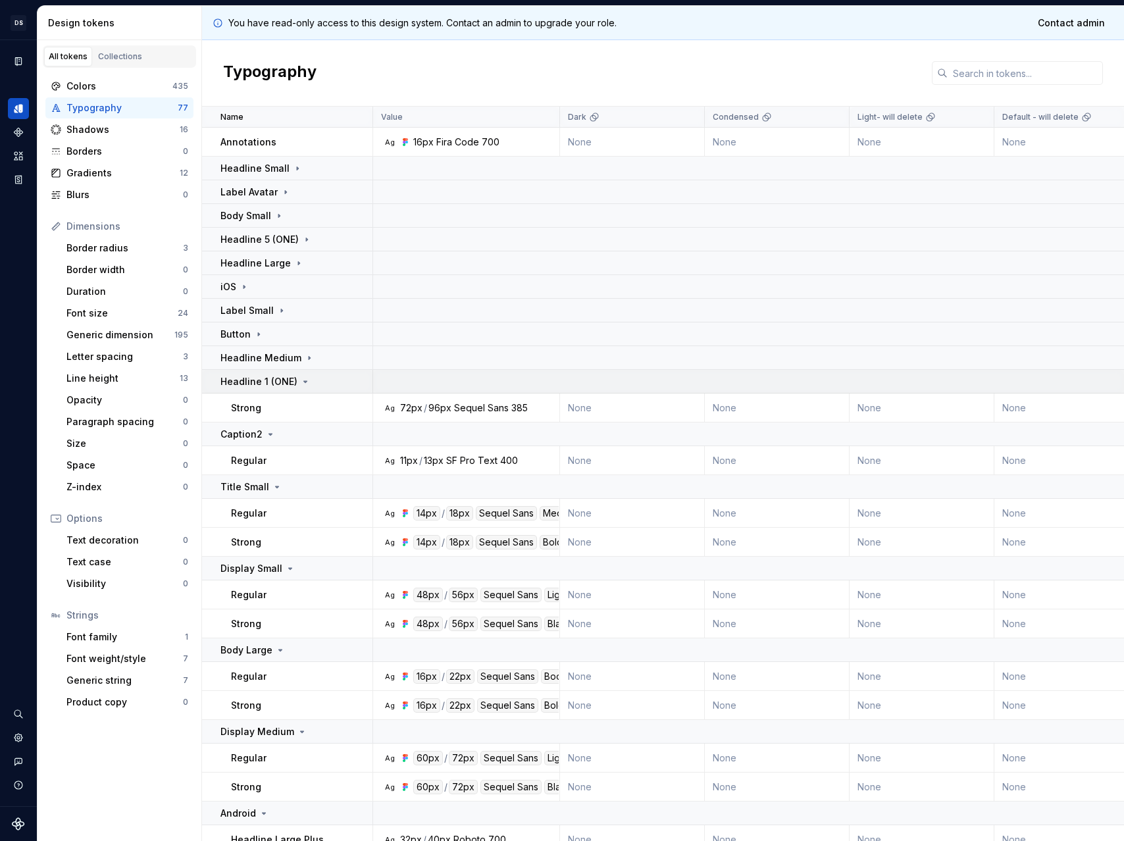
click at [261, 377] on p "Headline 1 (ONE)" at bounding box center [259, 381] width 77 height 13
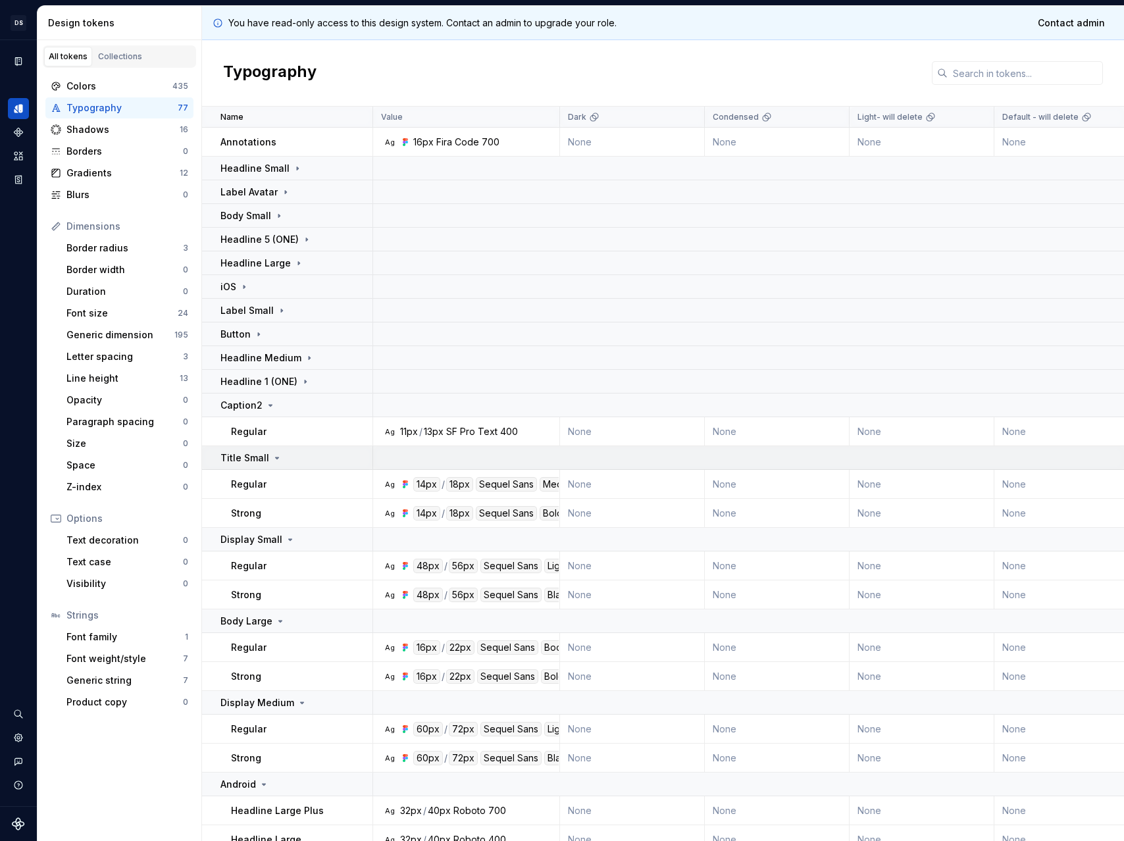
drag, startPoint x: 263, startPoint y: 406, endPoint x: 263, endPoint y: 423, distance: 16.5
click at [265, 406] on icon at bounding box center [270, 405] width 11 height 11
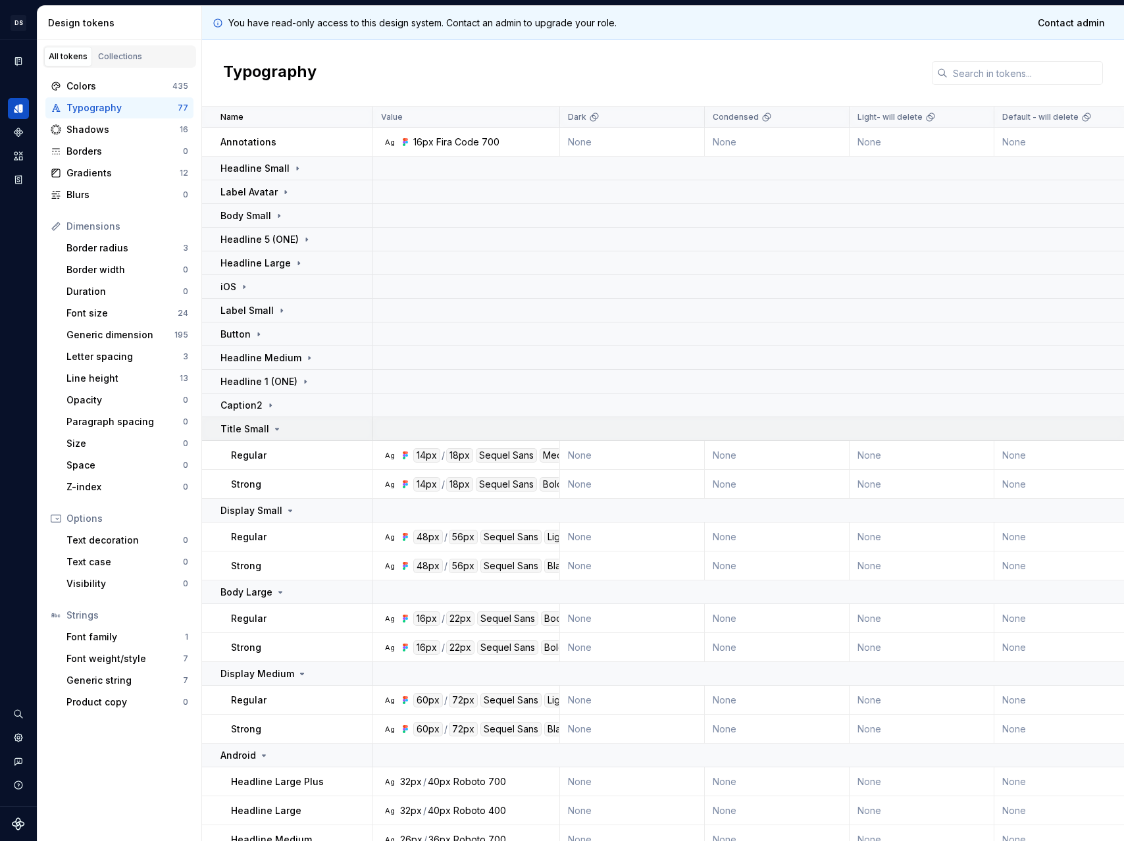
click at [265, 440] on td "Title Small" at bounding box center [287, 429] width 171 height 24
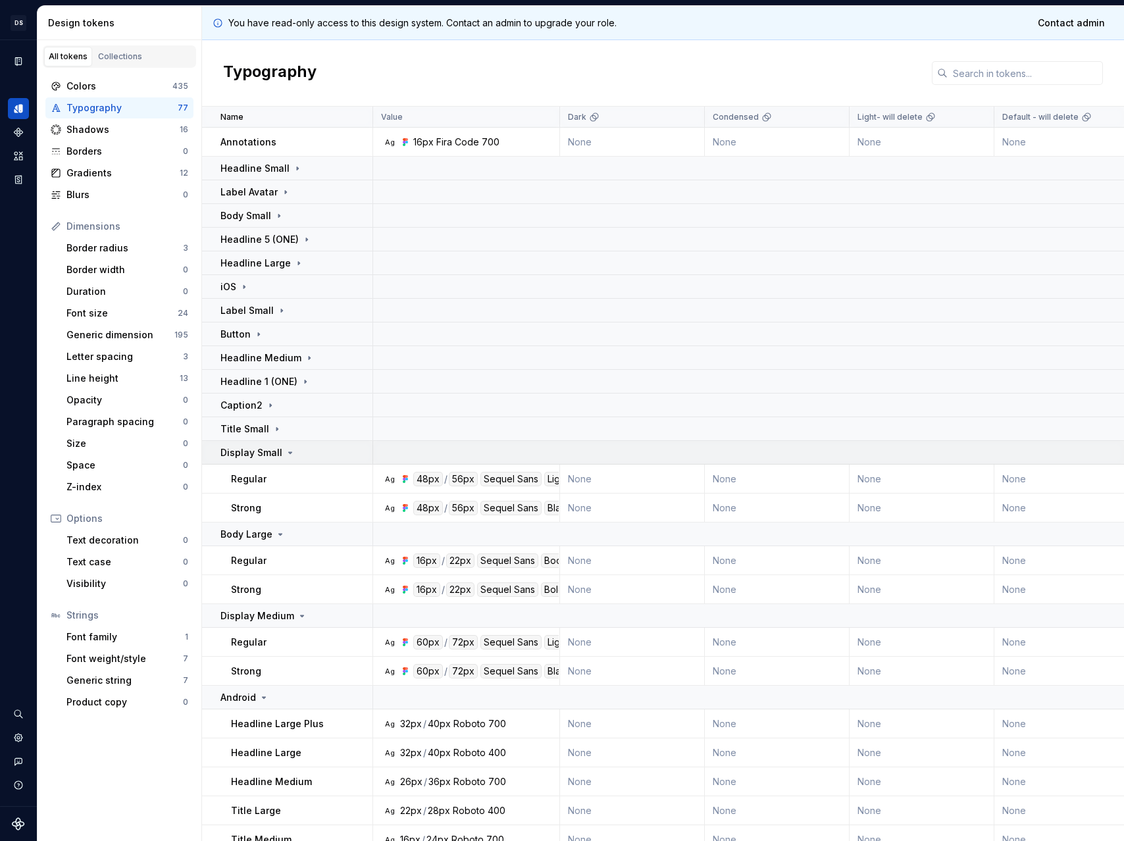
click at [267, 452] on p "Display Small" at bounding box center [252, 452] width 62 height 13
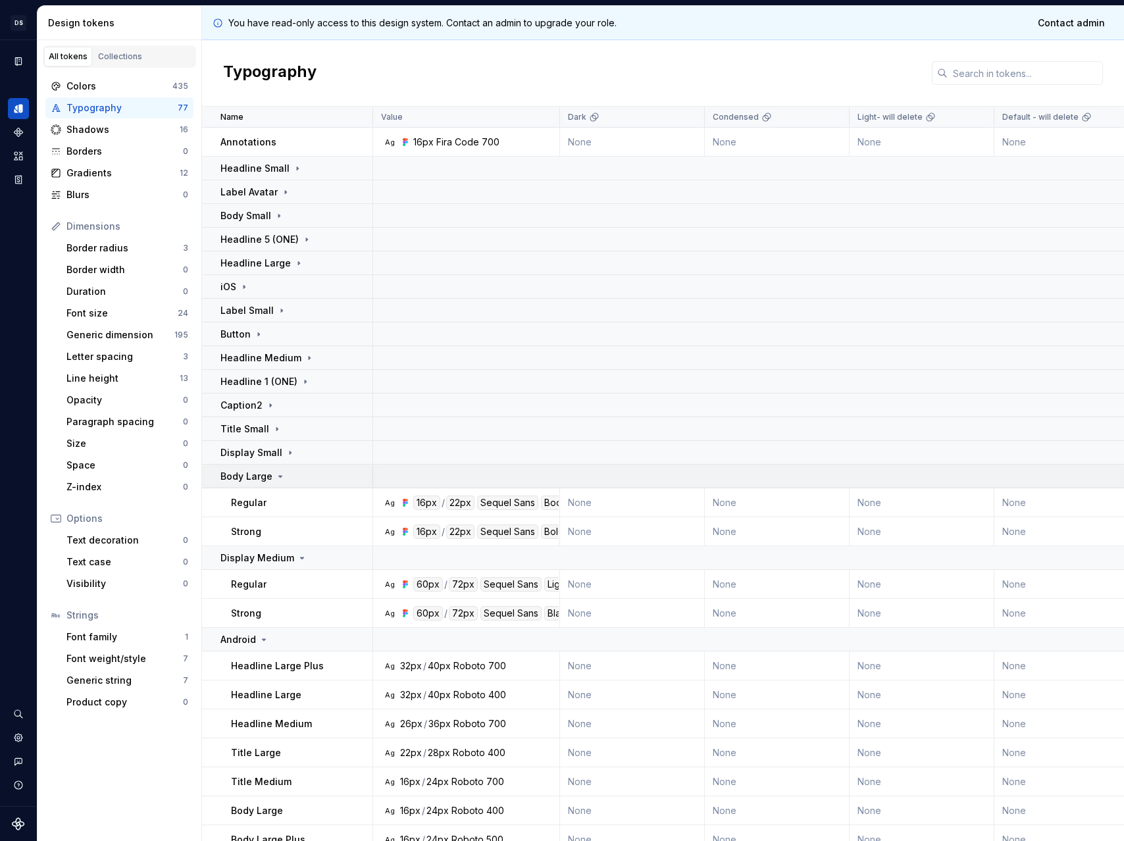
click at [267, 473] on p "Body Large" at bounding box center [247, 476] width 52 height 13
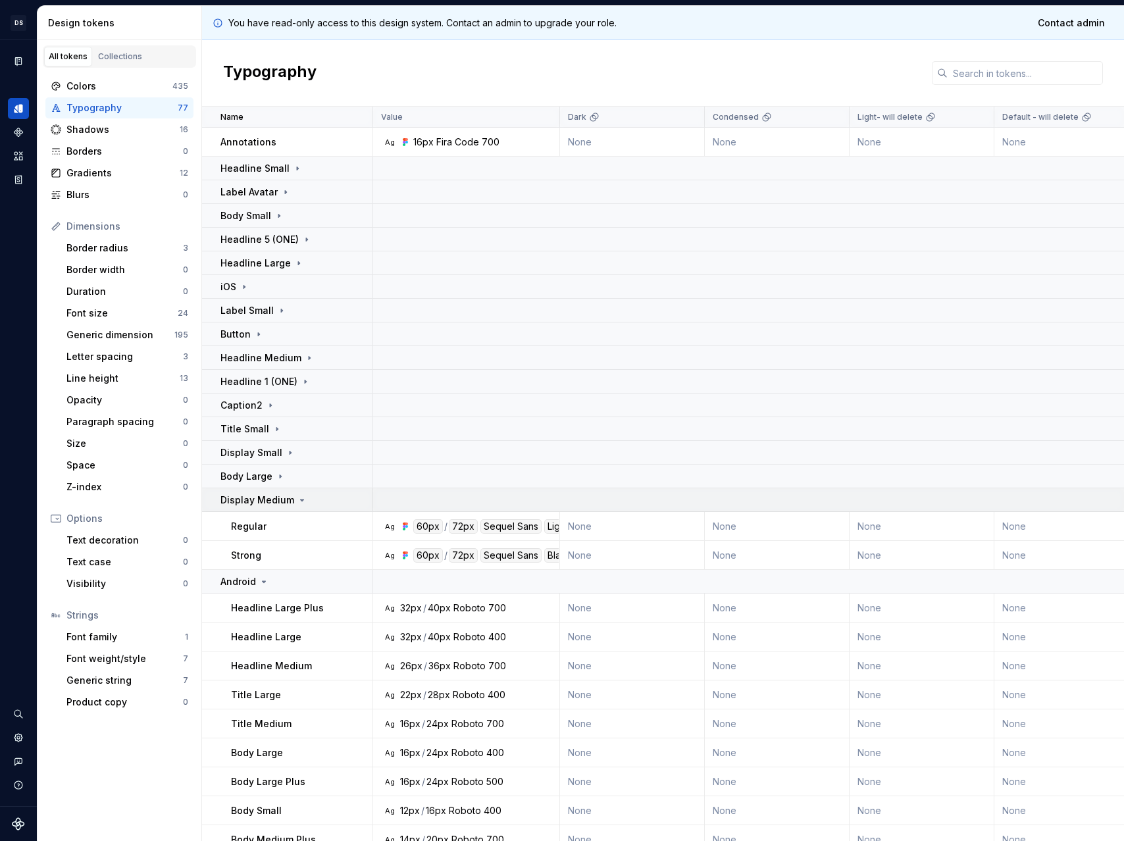
click at [270, 495] on p "Display Medium" at bounding box center [258, 500] width 74 height 13
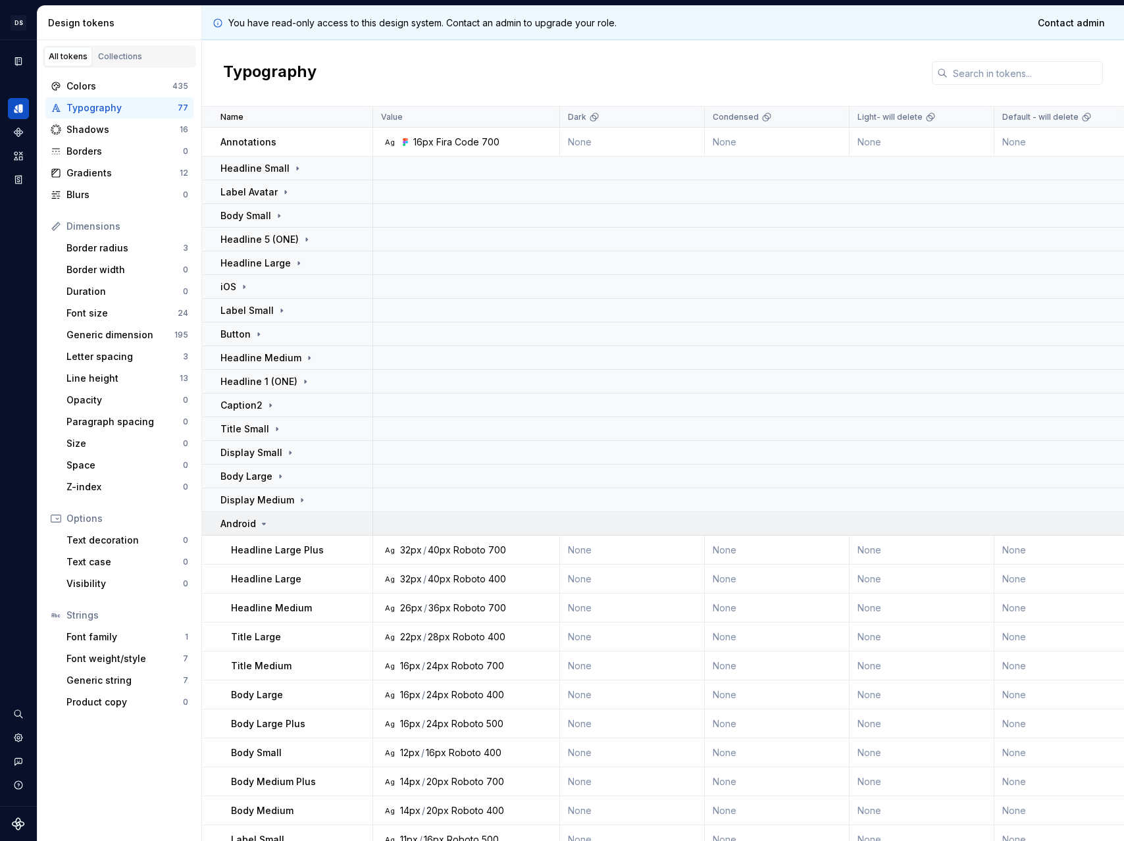
click at [272, 521] on div "Android" at bounding box center [296, 523] width 151 height 13
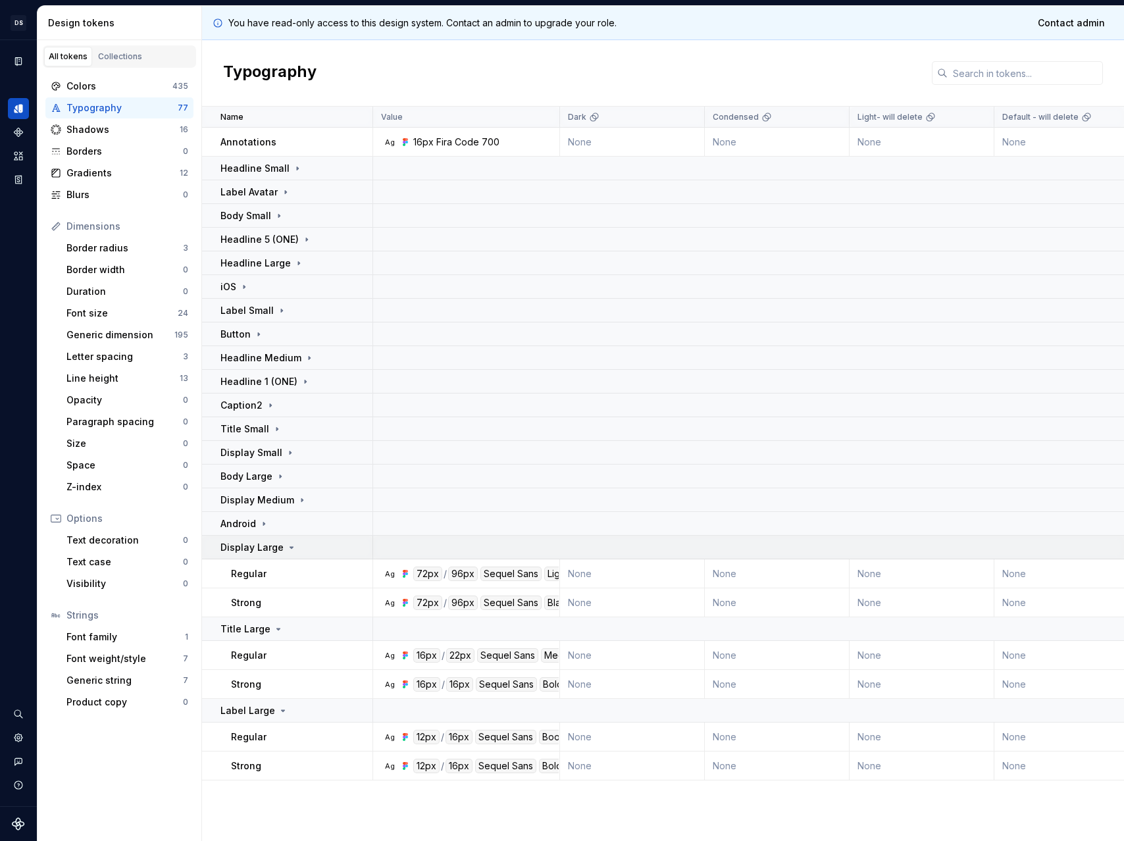
click at [273, 554] on td "Display Large" at bounding box center [287, 548] width 171 height 24
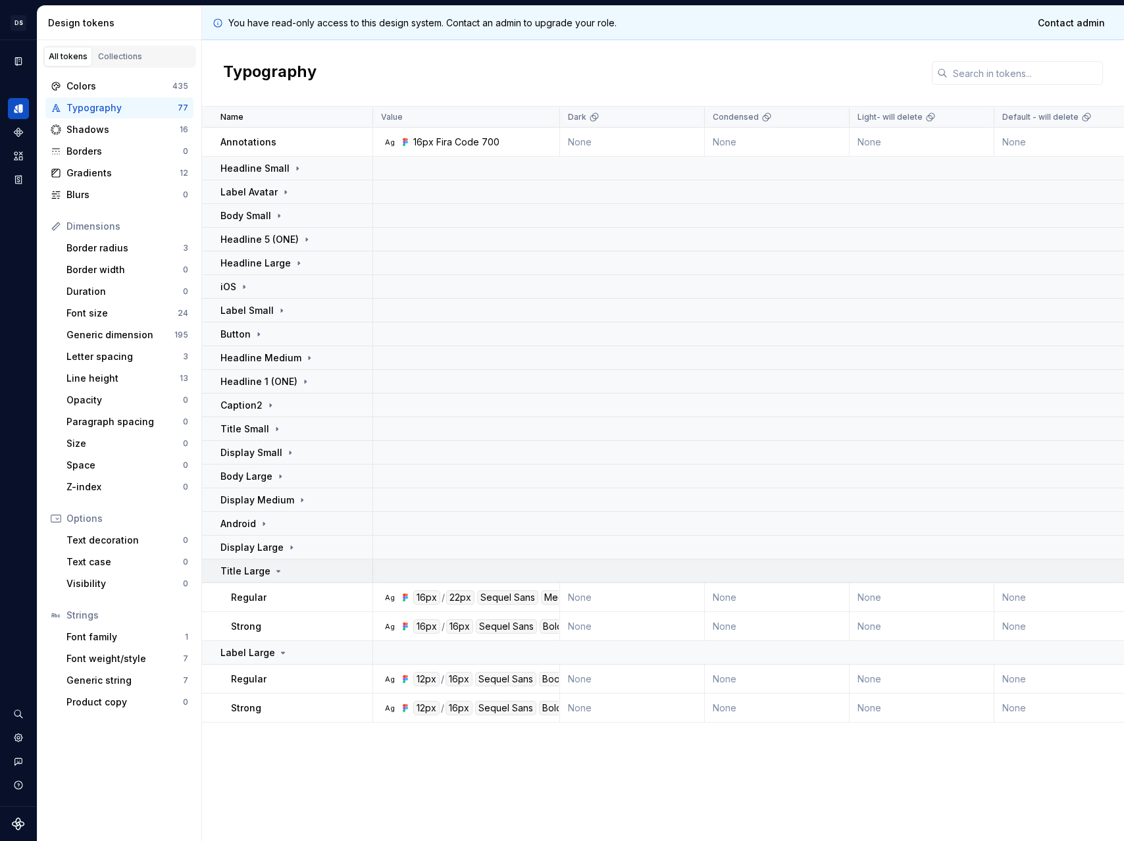
click at [272, 578] on td "Title Large" at bounding box center [287, 571] width 171 height 24
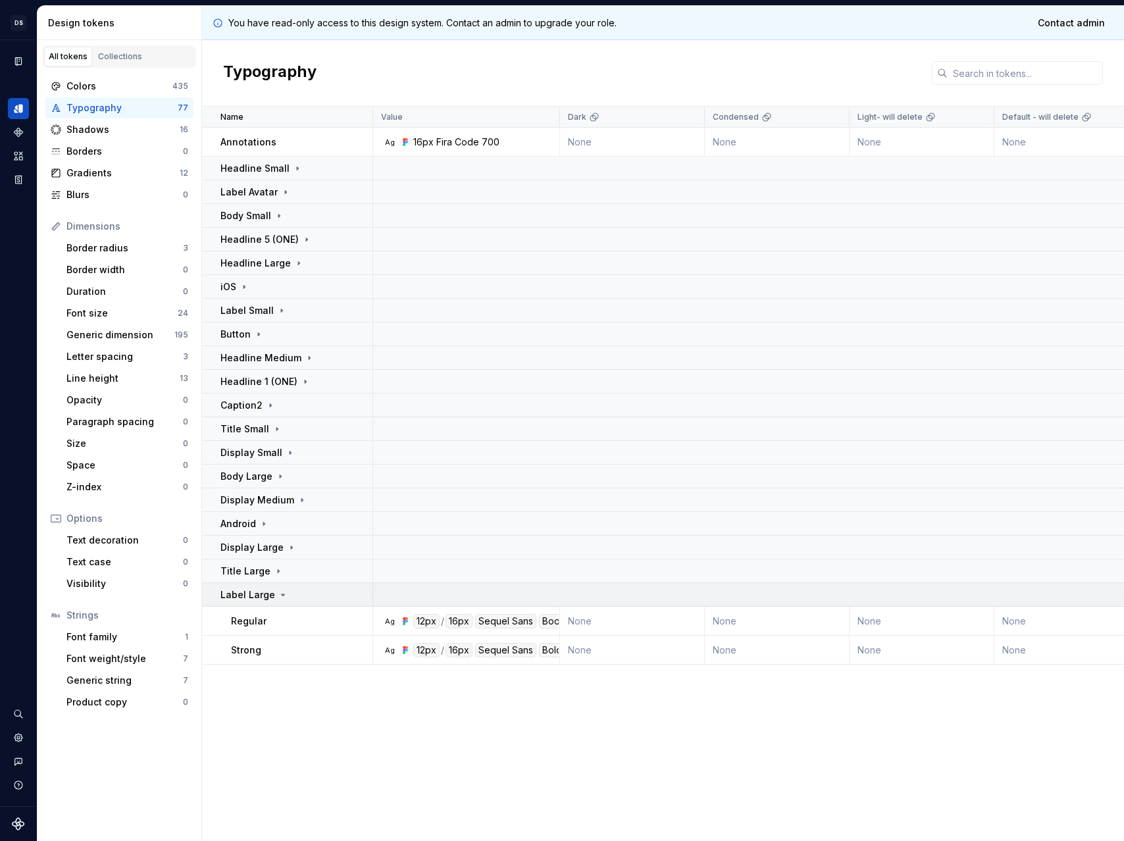
click at [271, 600] on p "Label Large" at bounding box center [248, 594] width 55 height 13
click at [258, 476] on p "Body Large" at bounding box center [247, 476] width 52 height 13
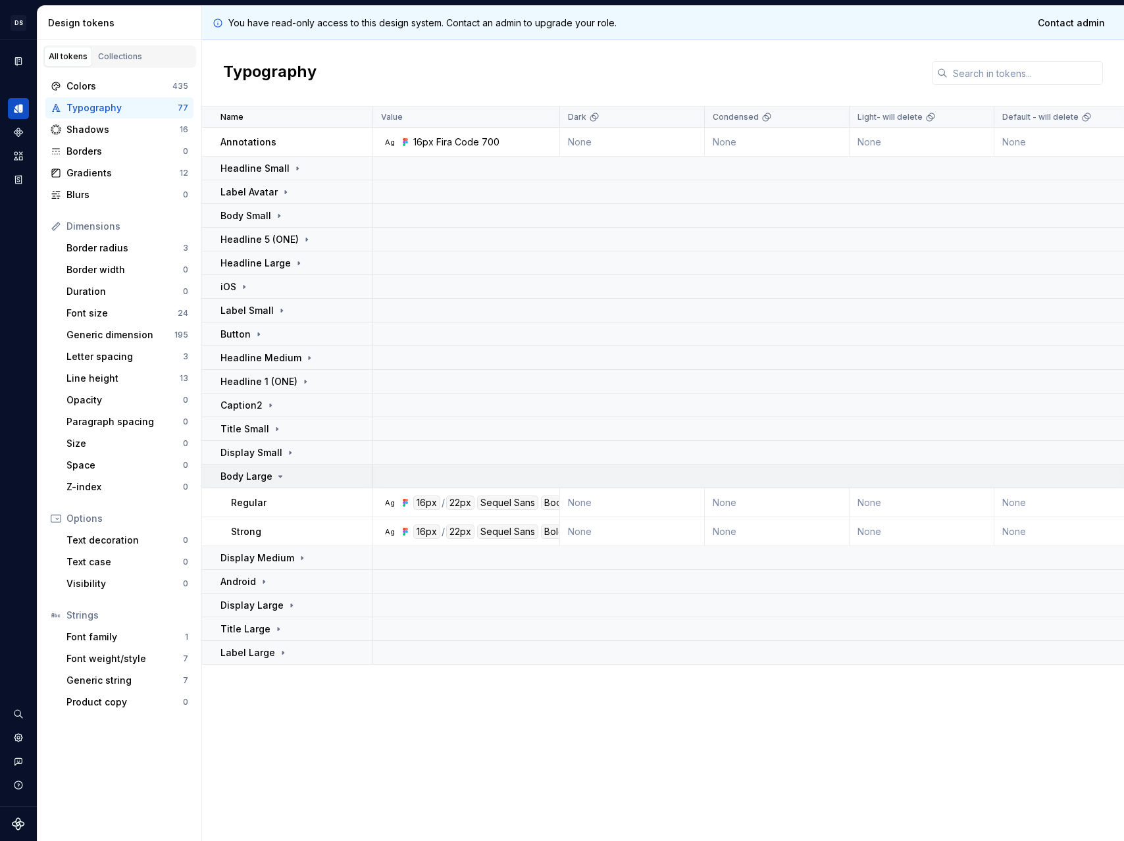
click at [266, 477] on p "Body Large" at bounding box center [247, 476] width 52 height 13
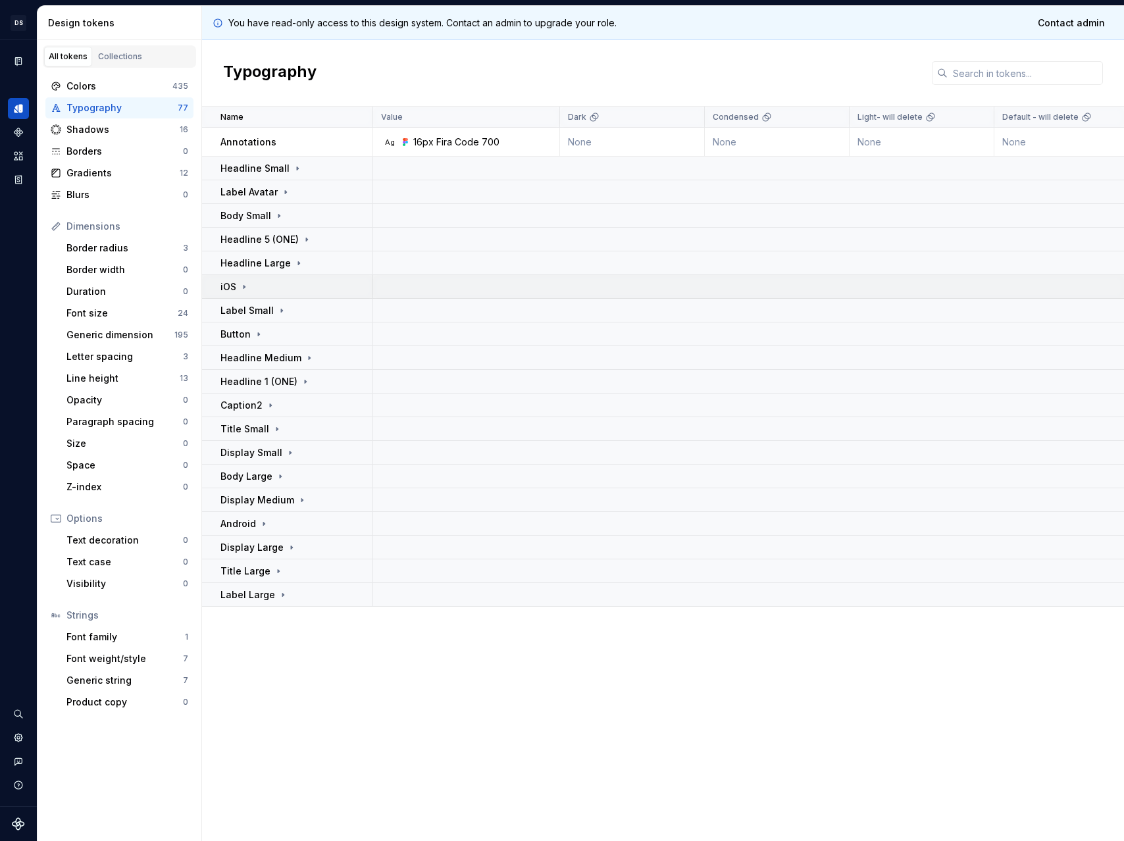
click at [263, 292] on div "iOS" at bounding box center [296, 286] width 151 height 13
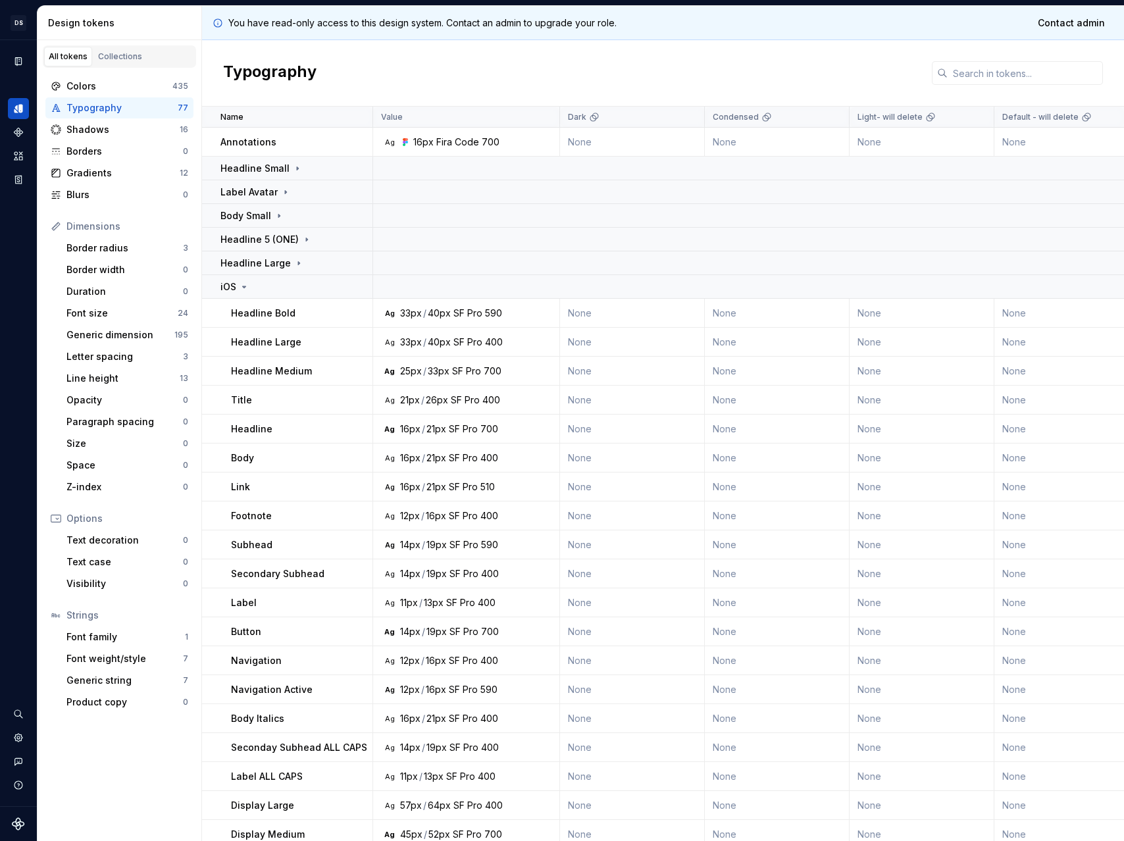
click at [245, 461] on p "Body" at bounding box center [242, 458] width 23 height 13
click at [263, 286] on div "iOS" at bounding box center [296, 286] width 151 height 13
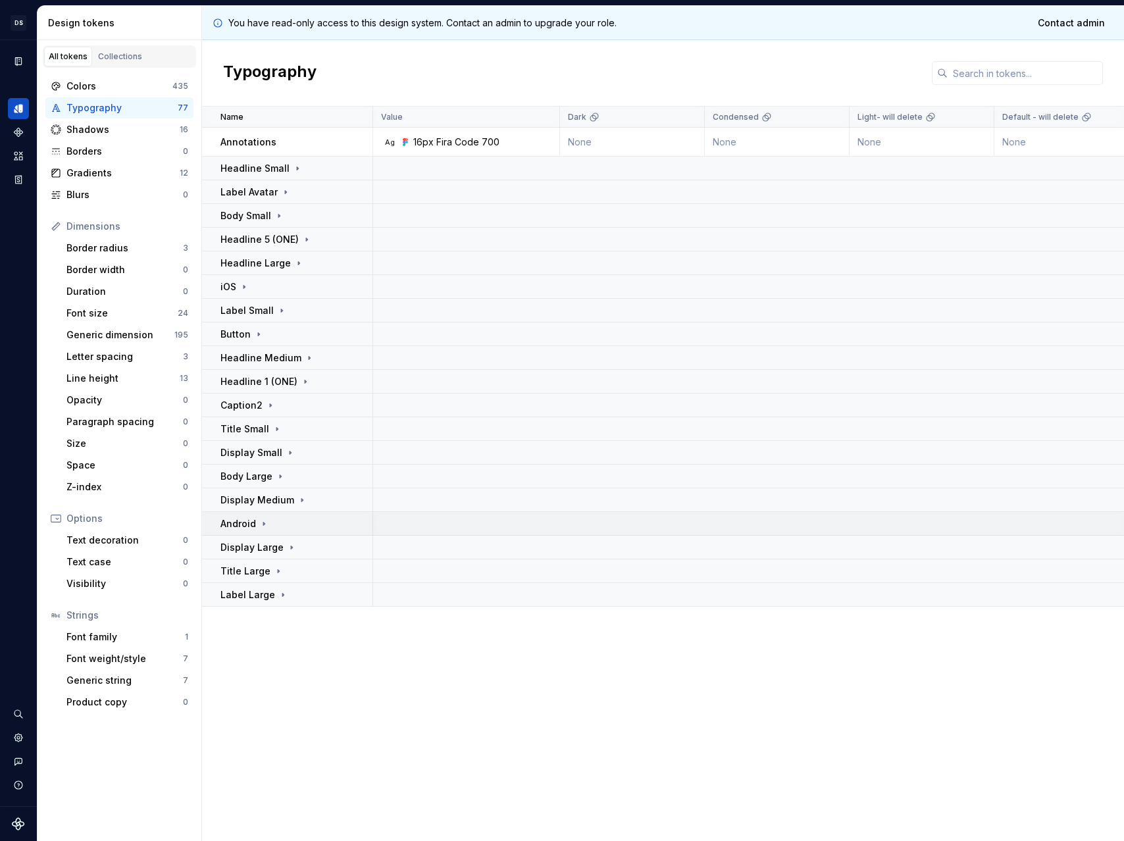
click at [274, 520] on div "Android" at bounding box center [296, 523] width 151 height 13
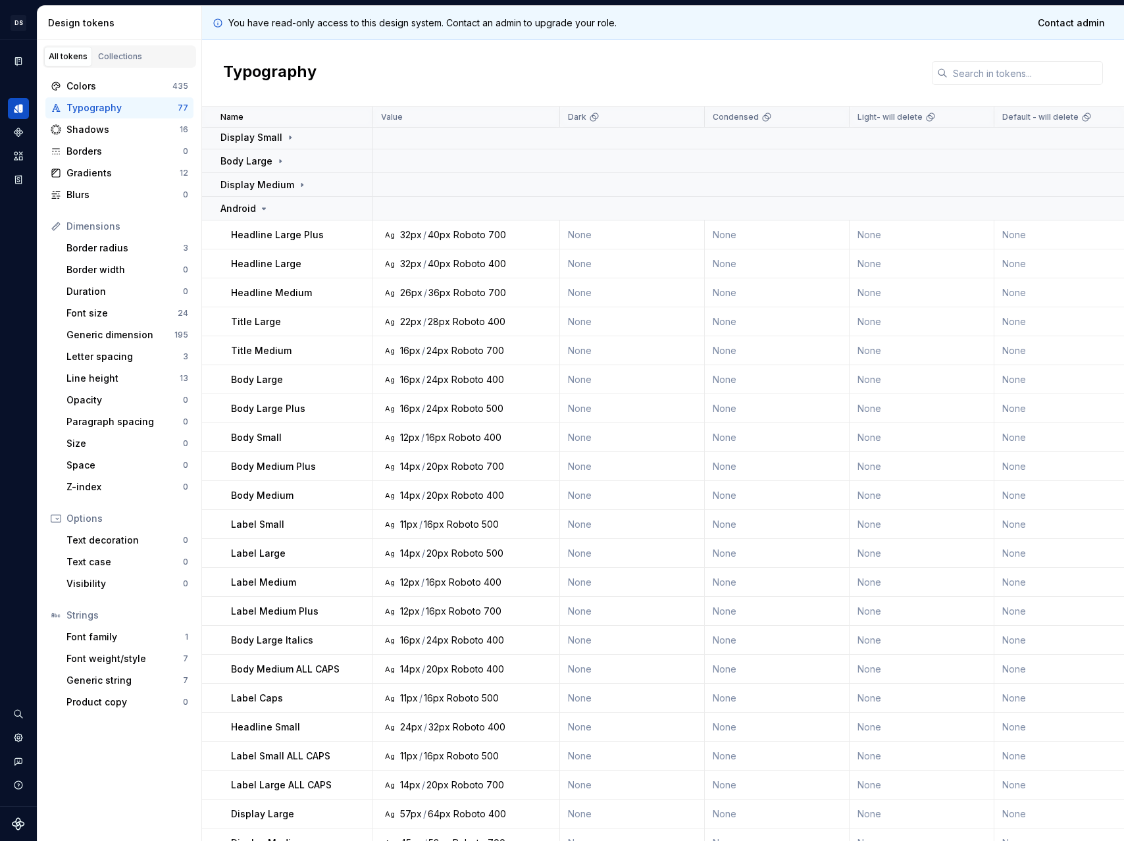
scroll to position [315, 0]
click at [259, 212] on icon at bounding box center [264, 208] width 11 height 11
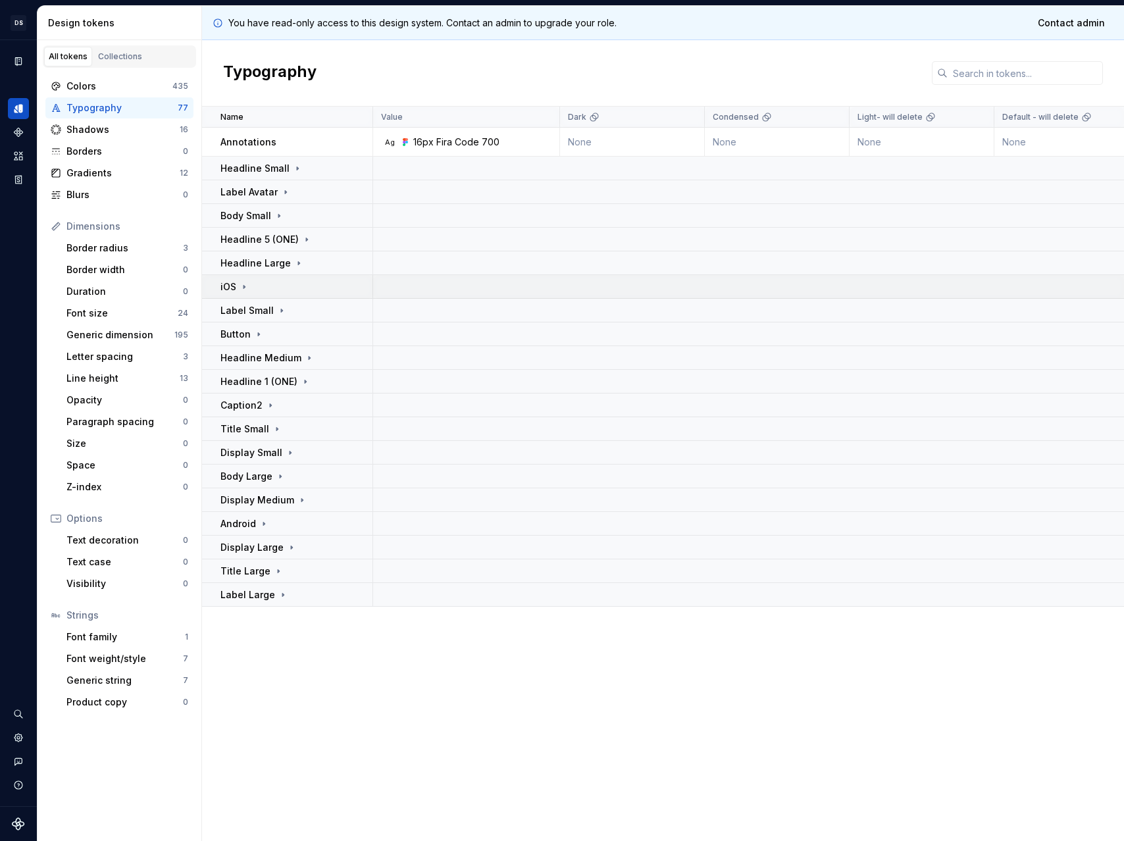
click at [268, 294] on td "iOS" at bounding box center [287, 287] width 171 height 24
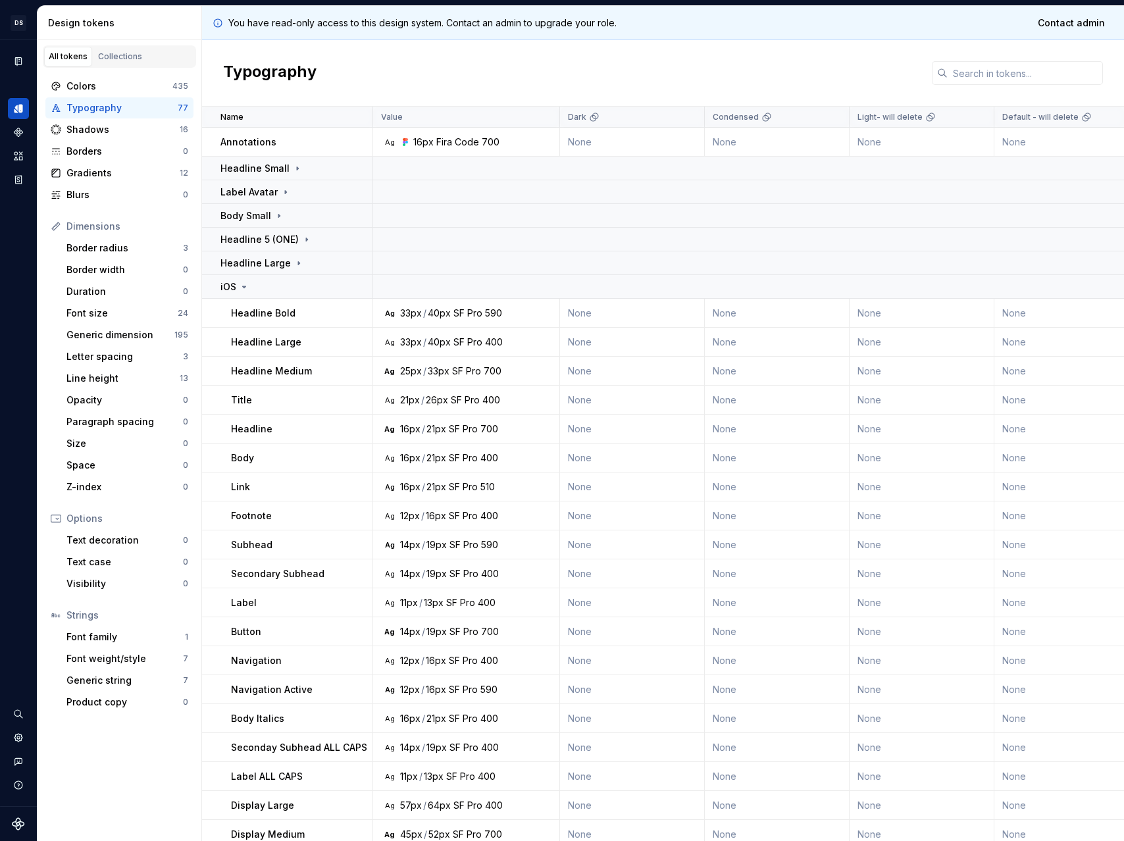
click at [484, 373] on div "700" at bounding box center [493, 371] width 18 height 13
